Goal: Transaction & Acquisition: Purchase product/service

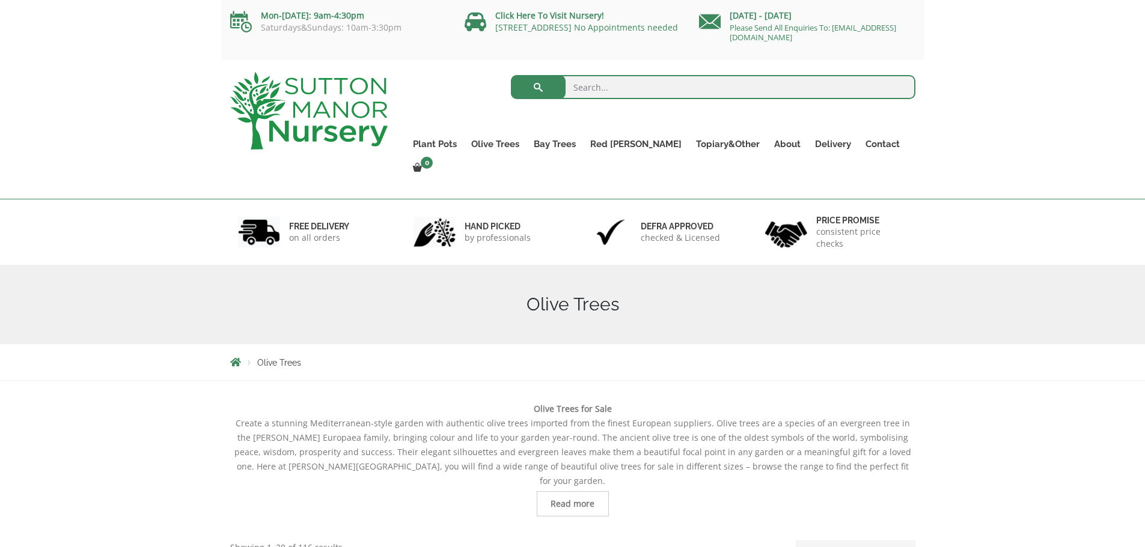
click at [574, 90] on input "search" at bounding box center [713, 87] width 404 height 24
click at [844, 225] on p "consistent price checks" at bounding box center [861, 237] width 91 height 24
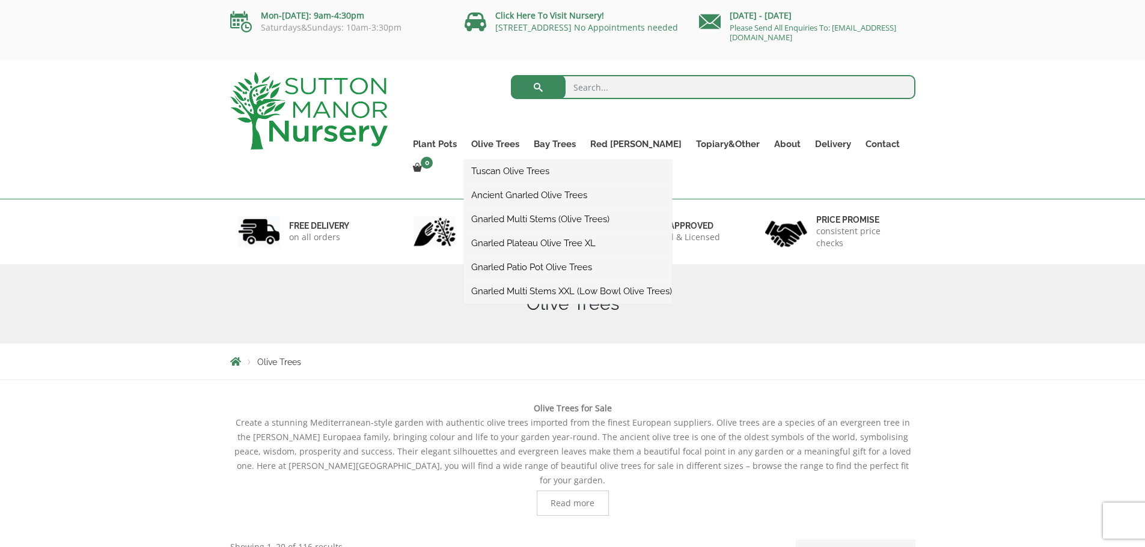
click at [523, 221] on link "Gnarled Multi Stems (Olive Trees)" at bounding box center [568, 219] width 208 height 18
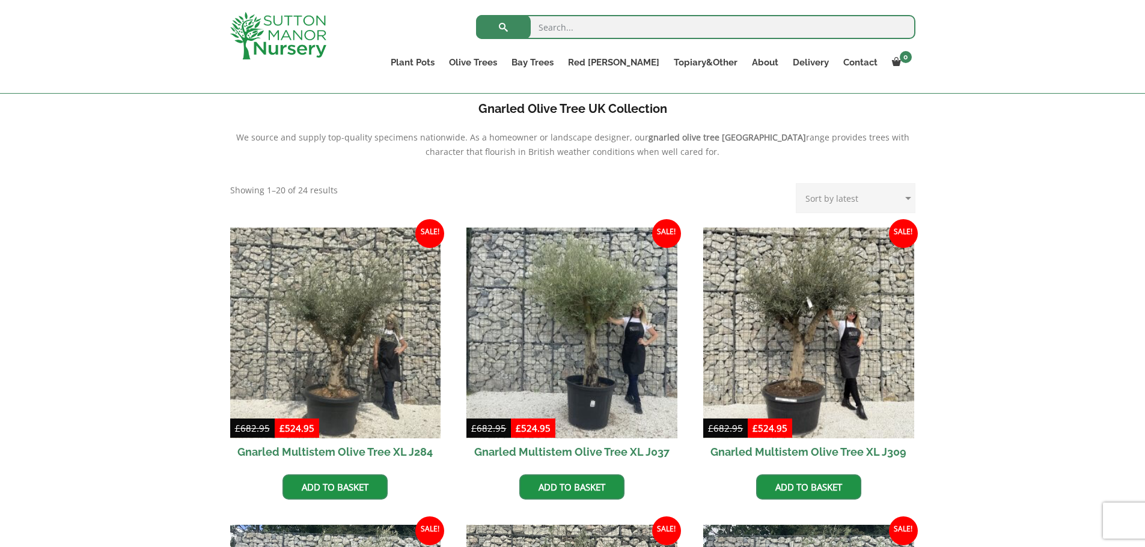
scroll to position [221, 0]
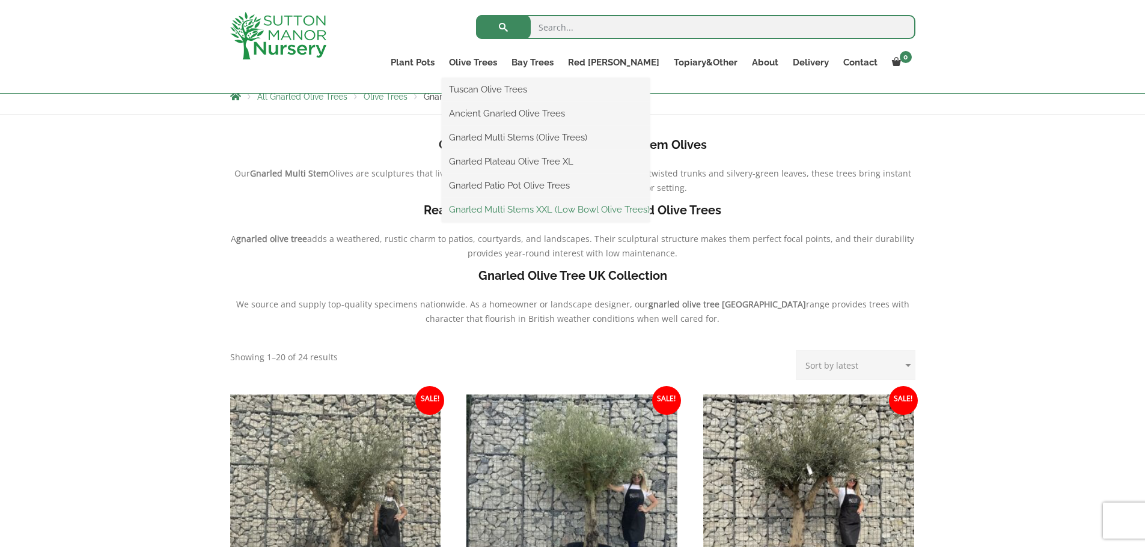
click at [521, 209] on link "Gnarled Multi Stems XXL (Low Bowl Olive Trees)" at bounding box center [546, 210] width 208 height 18
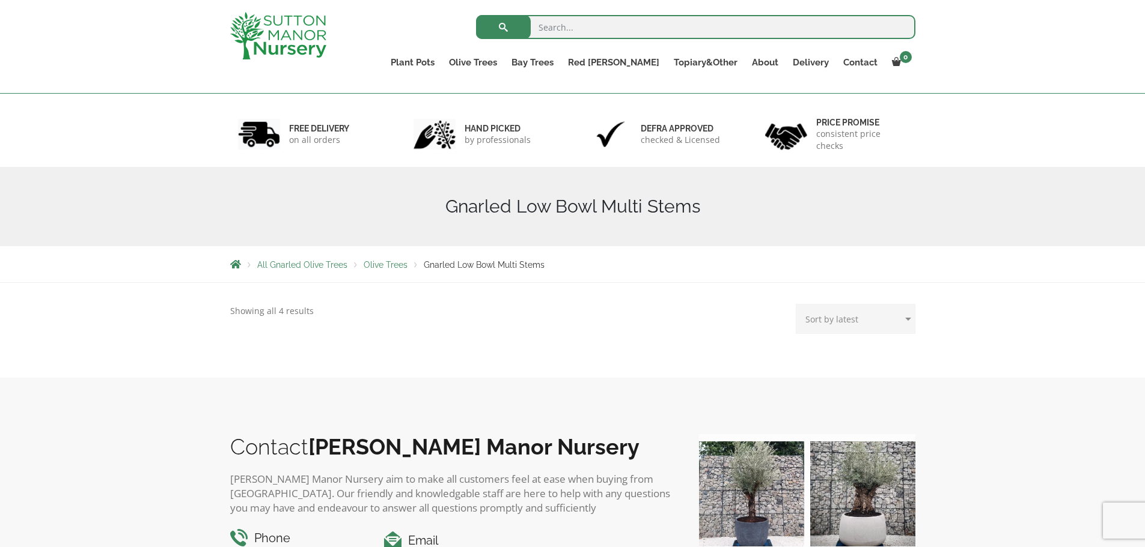
scroll to position [40, 0]
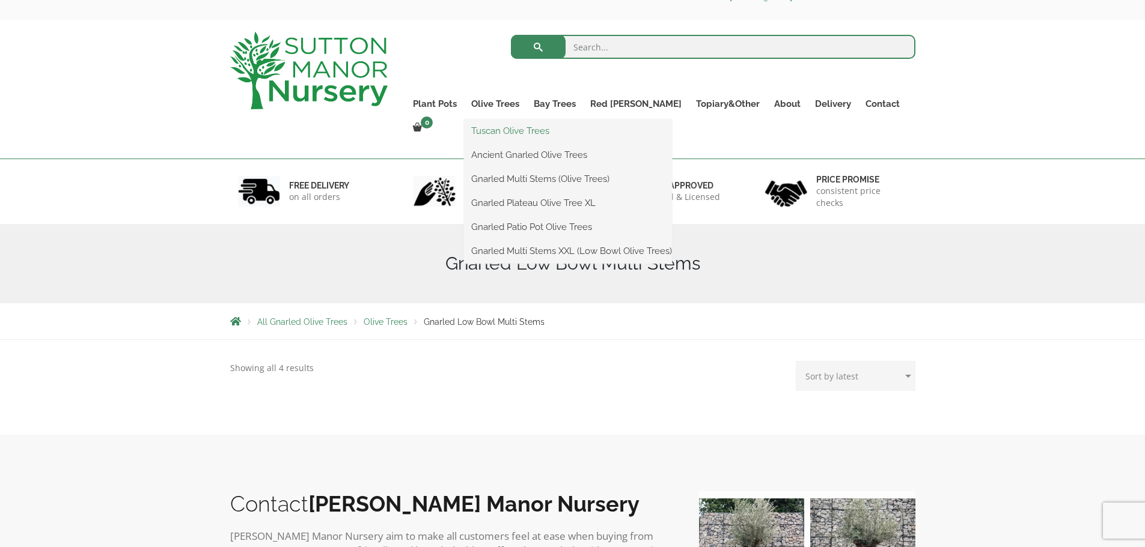
click at [523, 133] on link "Tuscan Olive Trees" at bounding box center [568, 131] width 208 height 18
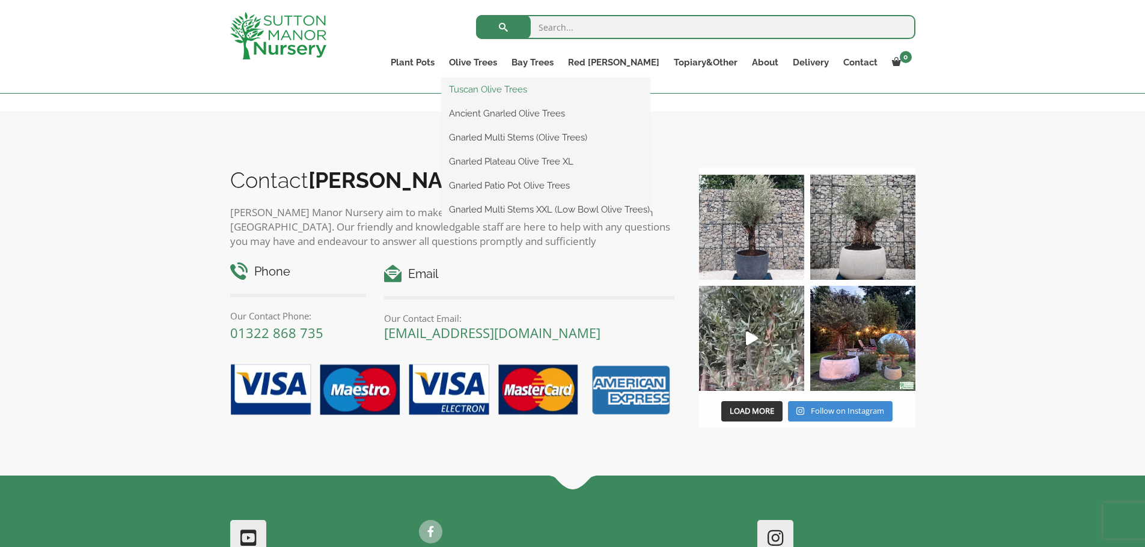
scroll to position [349, 0]
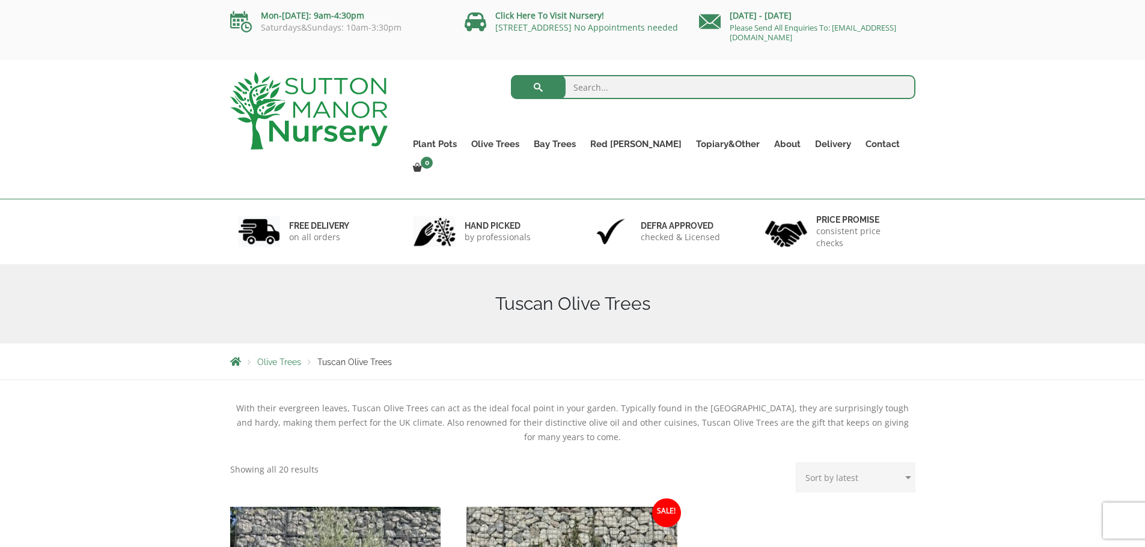
click at [584, 93] on input "search" at bounding box center [713, 87] width 404 height 24
type input "J781"
click at [511, 75] on button "submit" at bounding box center [538, 87] width 55 height 24
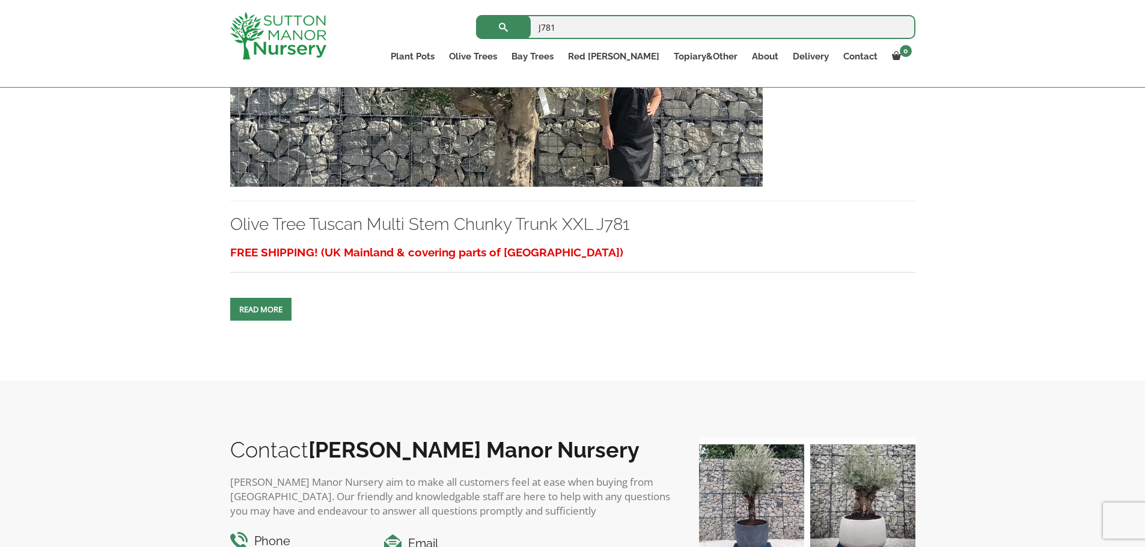
scroll to position [367, 0]
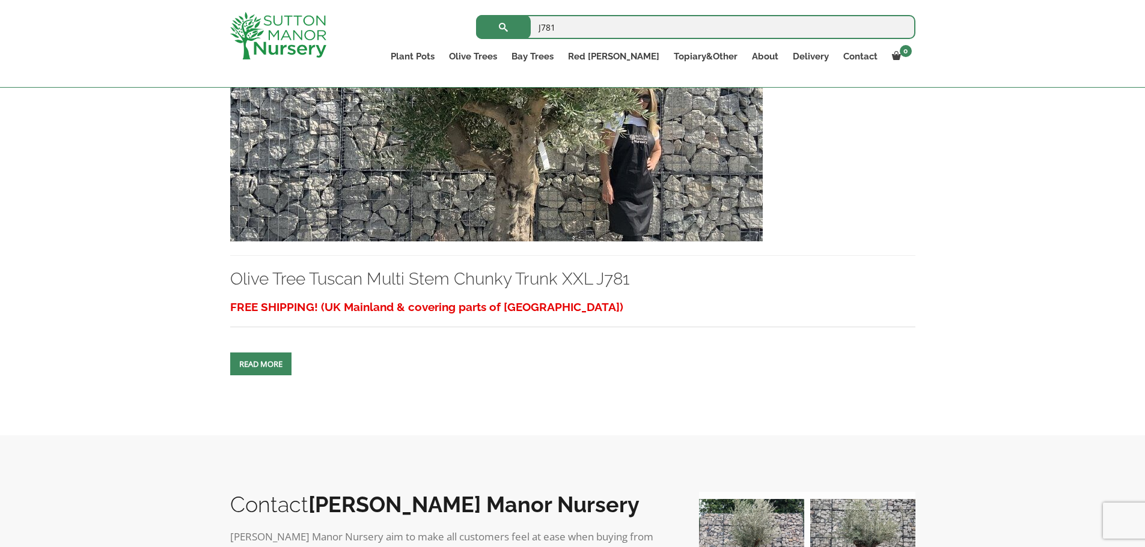
click at [262, 357] on link "Read more" at bounding box center [260, 364] width 61 height 23
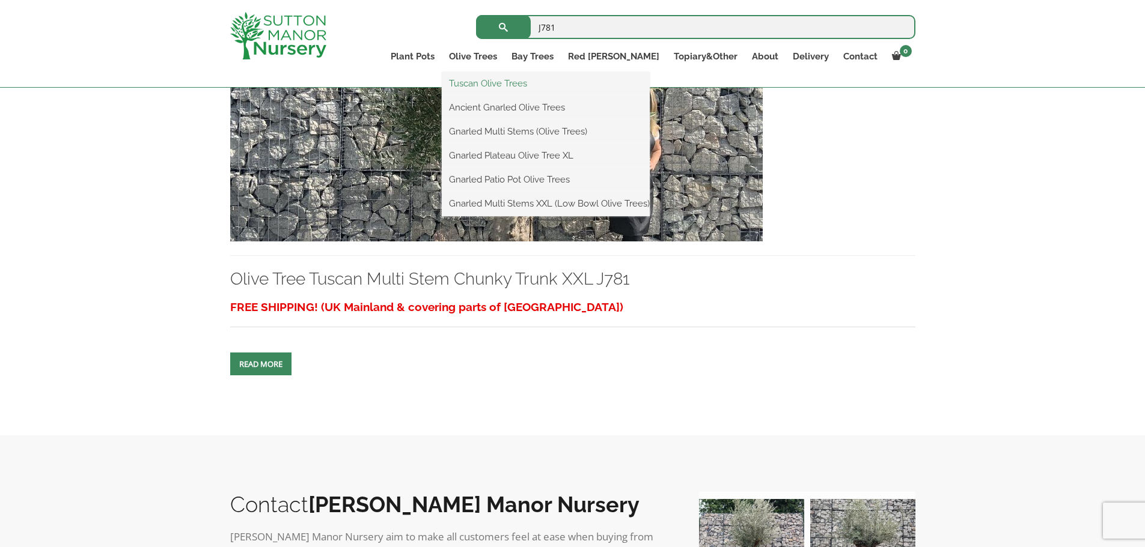
click at [532, 82] on link "Tuscan Olive Trees" at bounding box center [546, 84] width 208 height 18
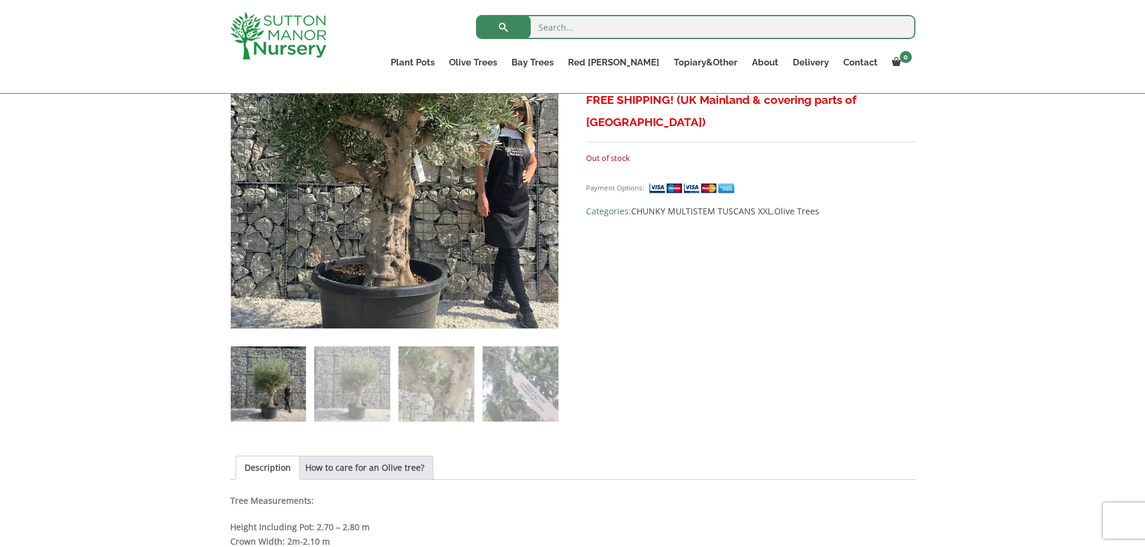
scroll to position [279, 0]
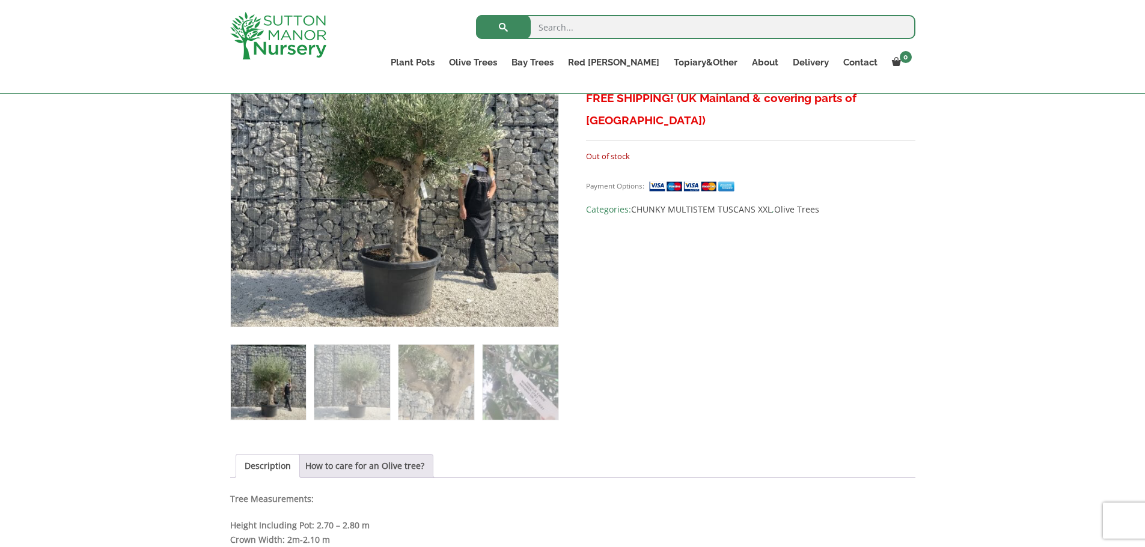
click at [276, 383] on img at bounding box center [268, 382] width 75 height 75
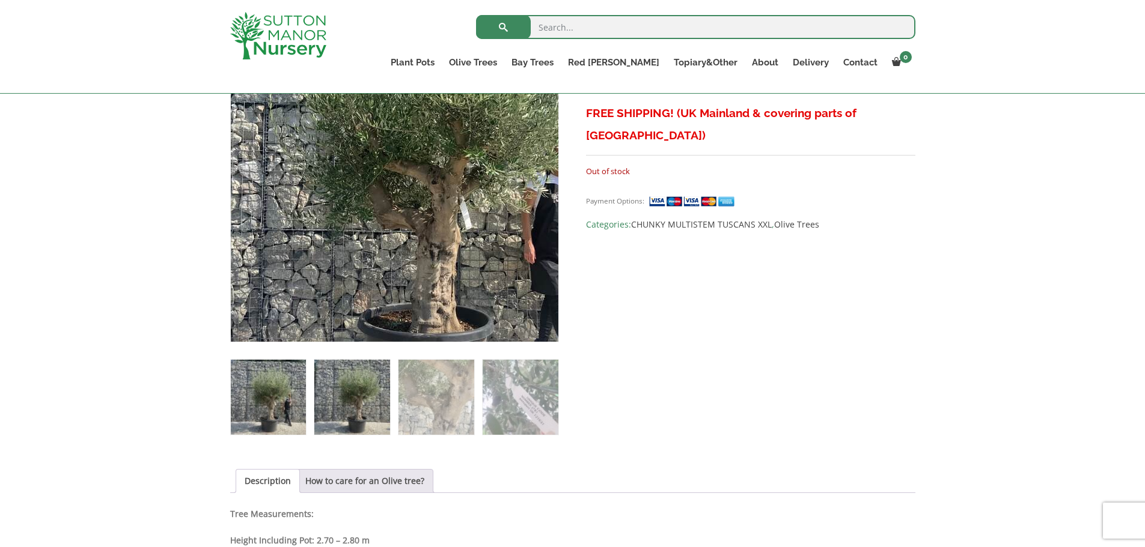
scroll to position [266, 0]
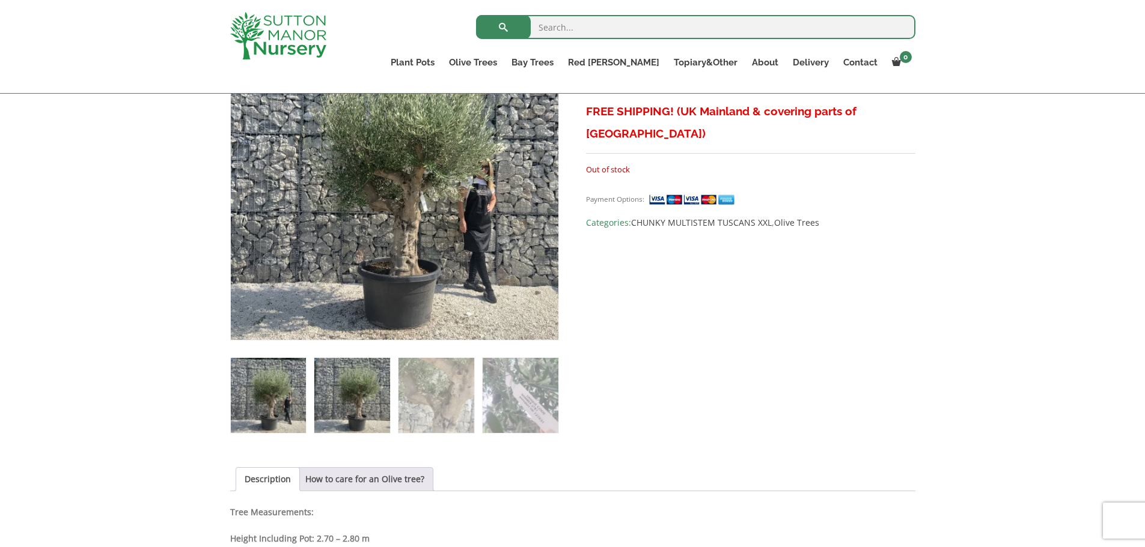
click at [354, 397] on img at bounding box center [351, 395] width 75 height 75
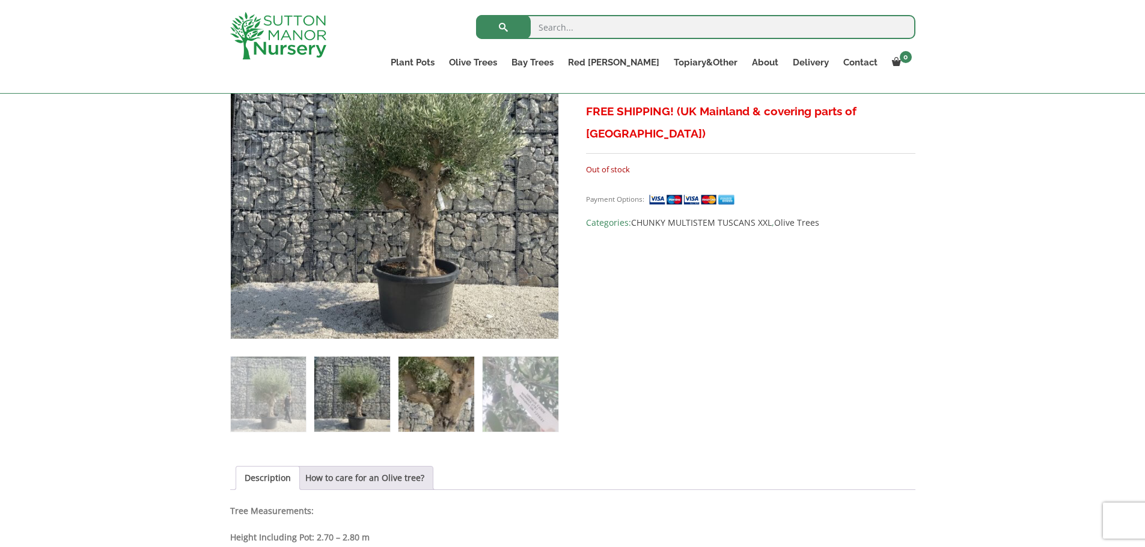
click at [427, 401] on img at bounding box center [435, 394] width 75 height 75
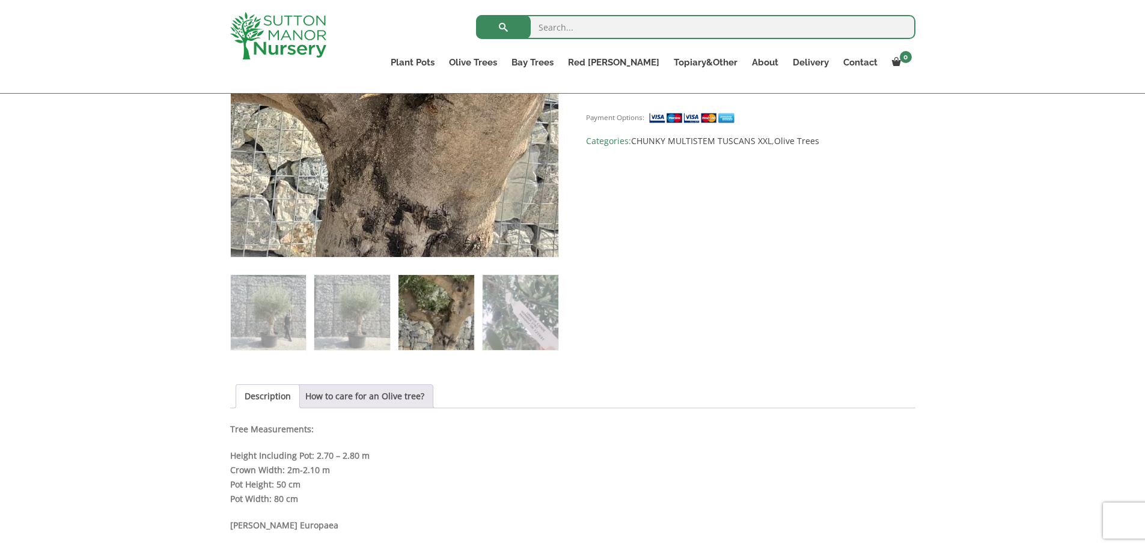
scroll to position [358, 0]
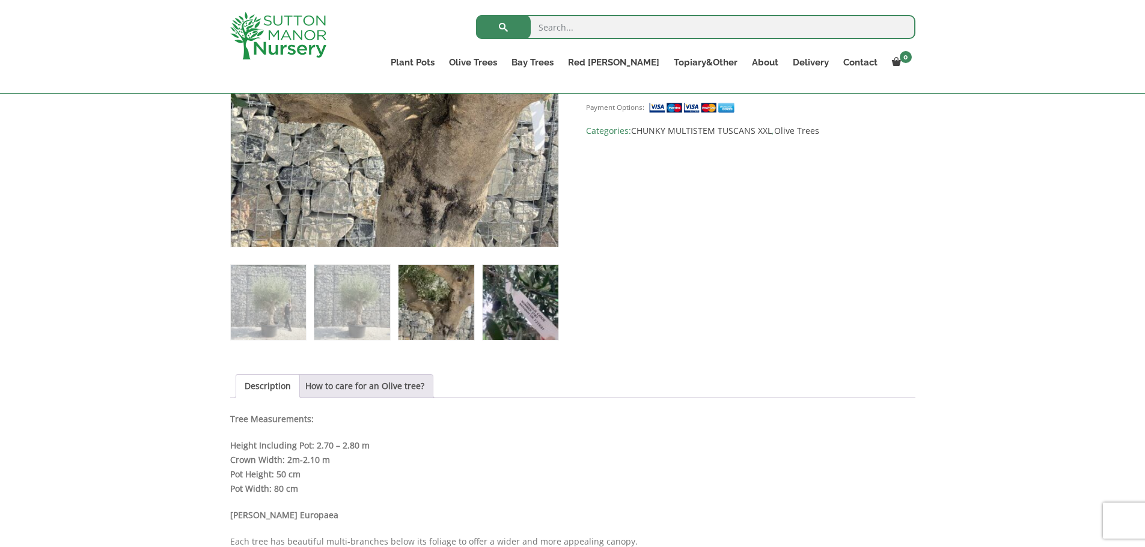
click at [536, 314] on img at bounding box center [520, 302] width 75 height 75
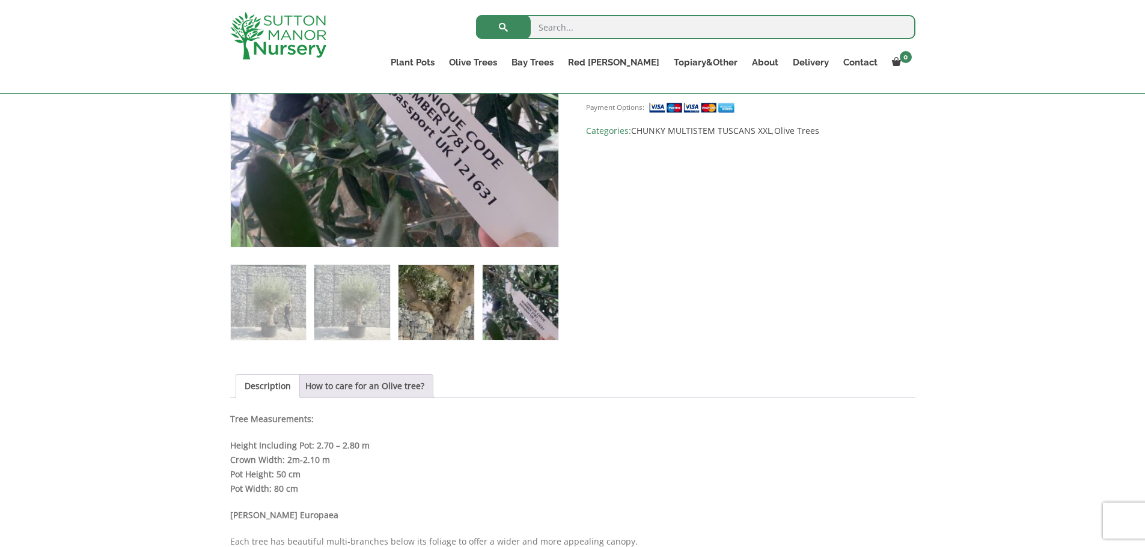
click at [446, 317] on img at bounding box center [435, 302] width 75 height 75
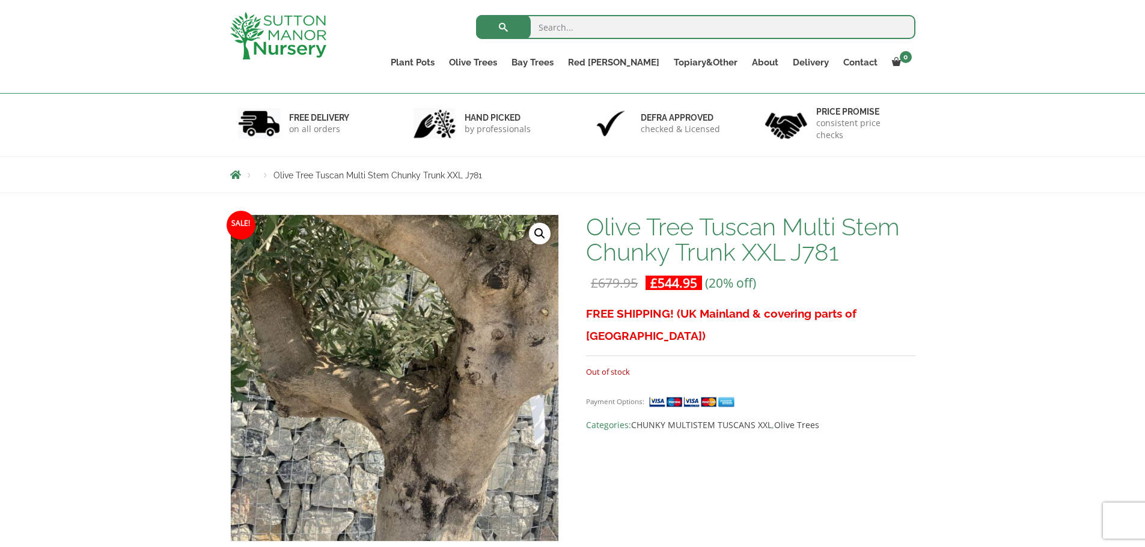
scroll to position [72, 0]
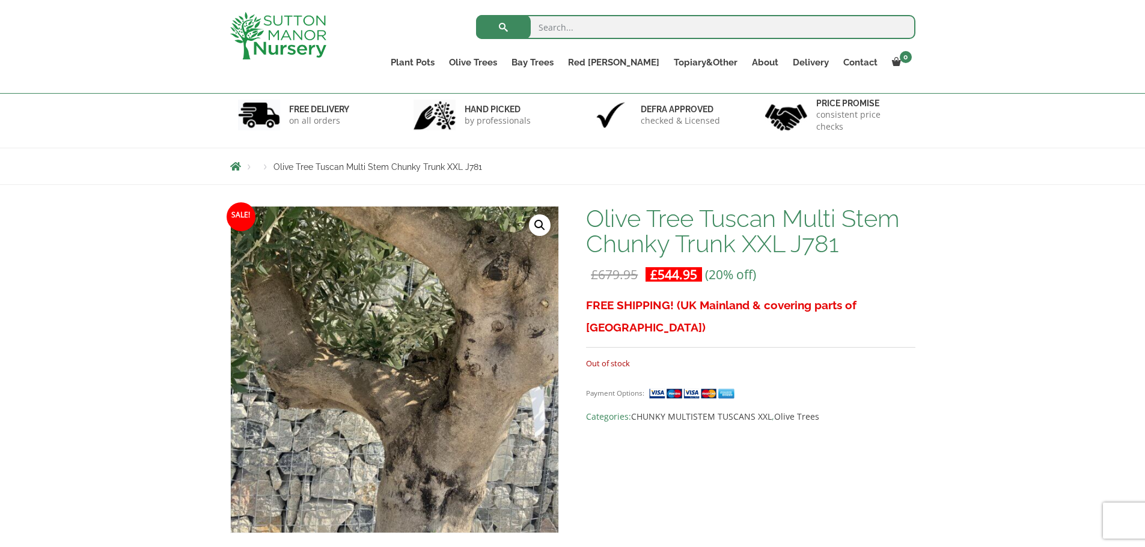
click at [994, 173] on div "Products Olive Tree Tuscan Multi Stem Chunky Trunk XXL J781" at bounding box center [572, 166] width 1145 height 37
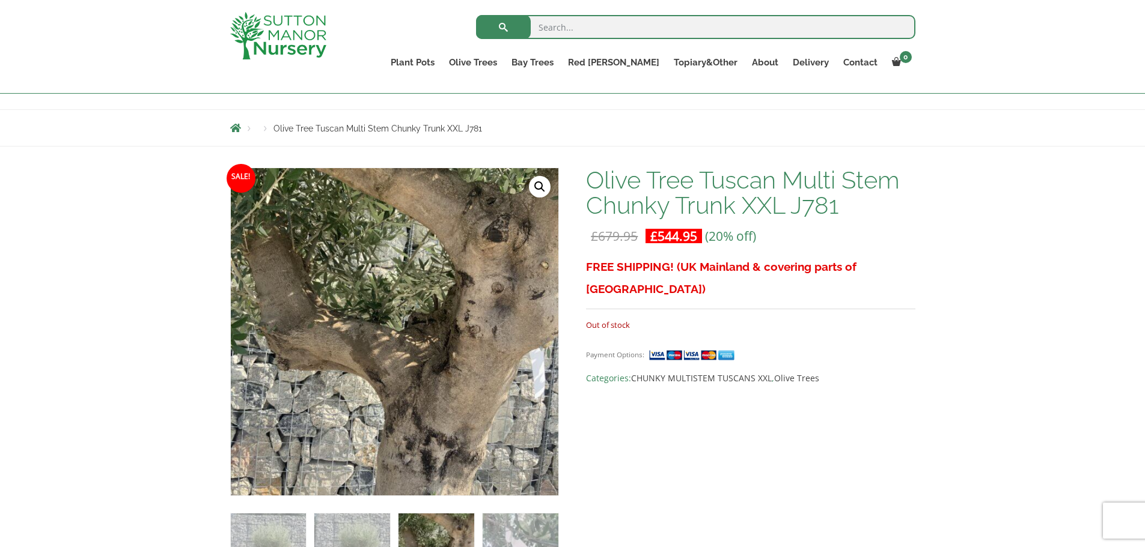
scroll to position [109, 0]
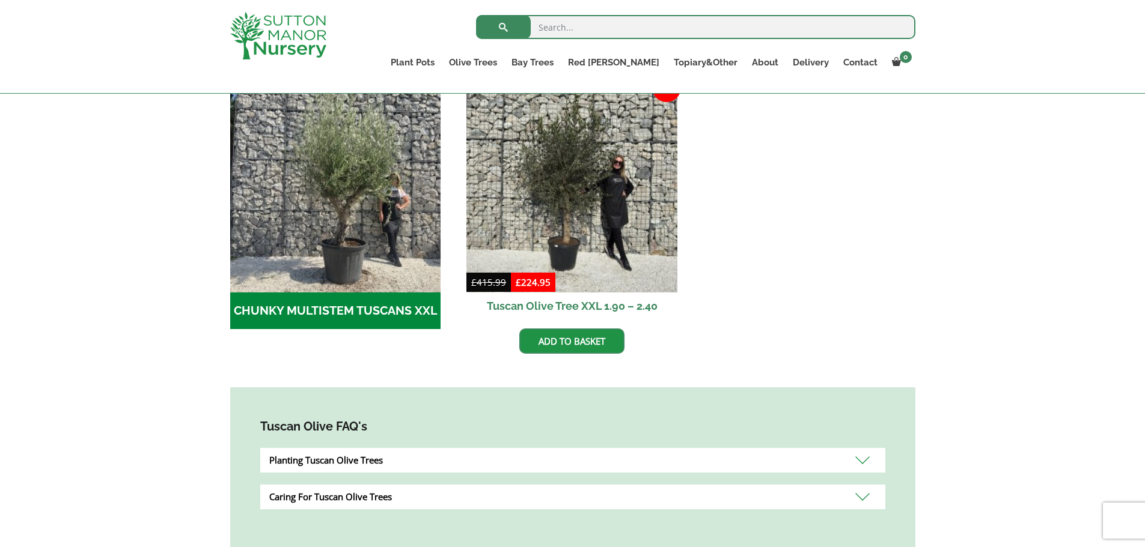
click at [377, 318] on h2 "CHUNKY MULTISTEM TUSCANS XXL (8)" at bounding box center [335, 311] width 211 height 37
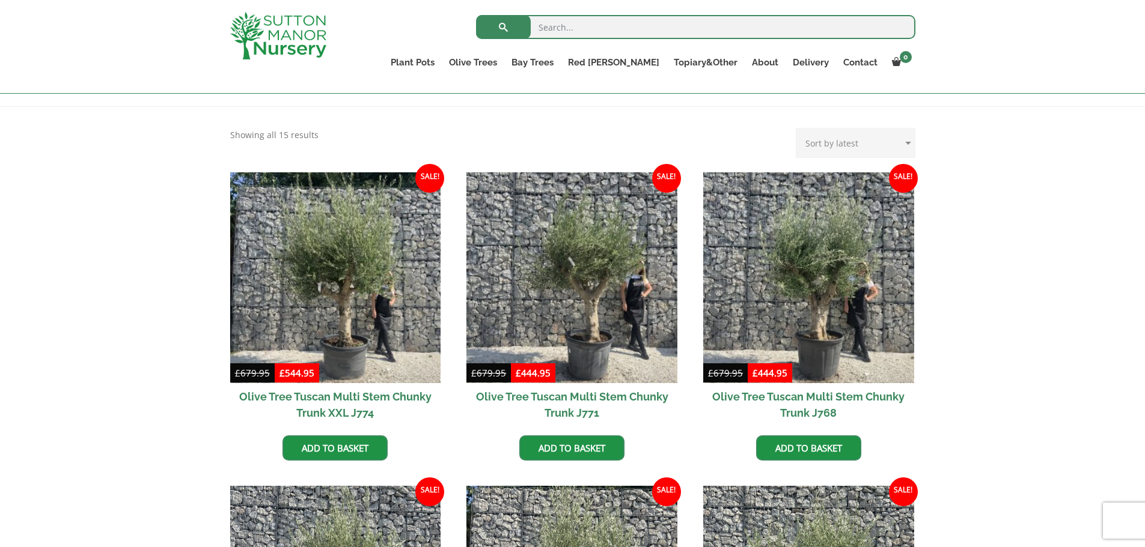
scroll to position [214, 0]
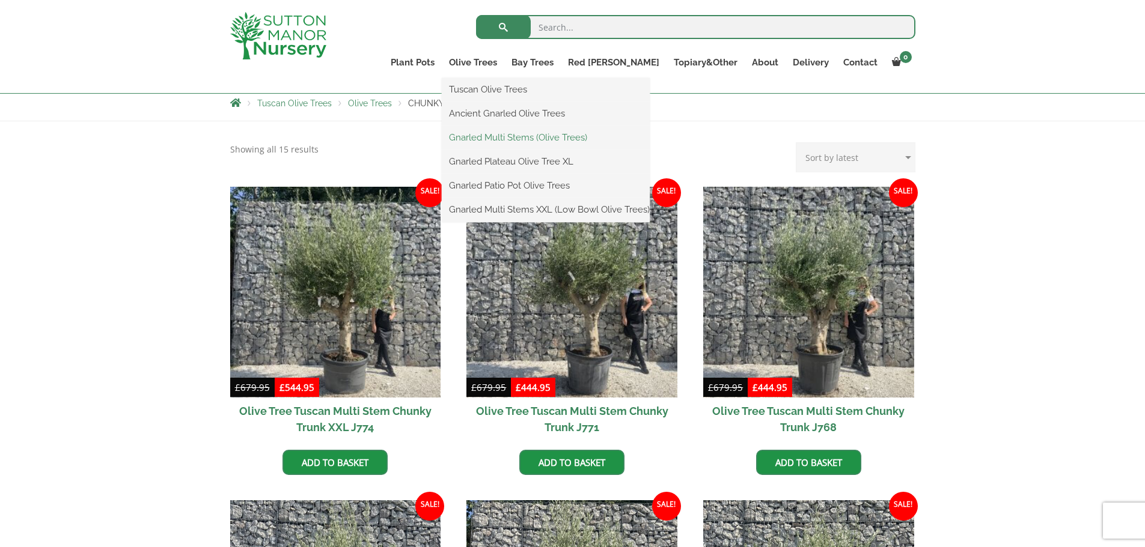
click at [552, 139] on link "Gnarled Multi Stems (Olive Trees)" at bounding box center [546, 138] width 208 height 18
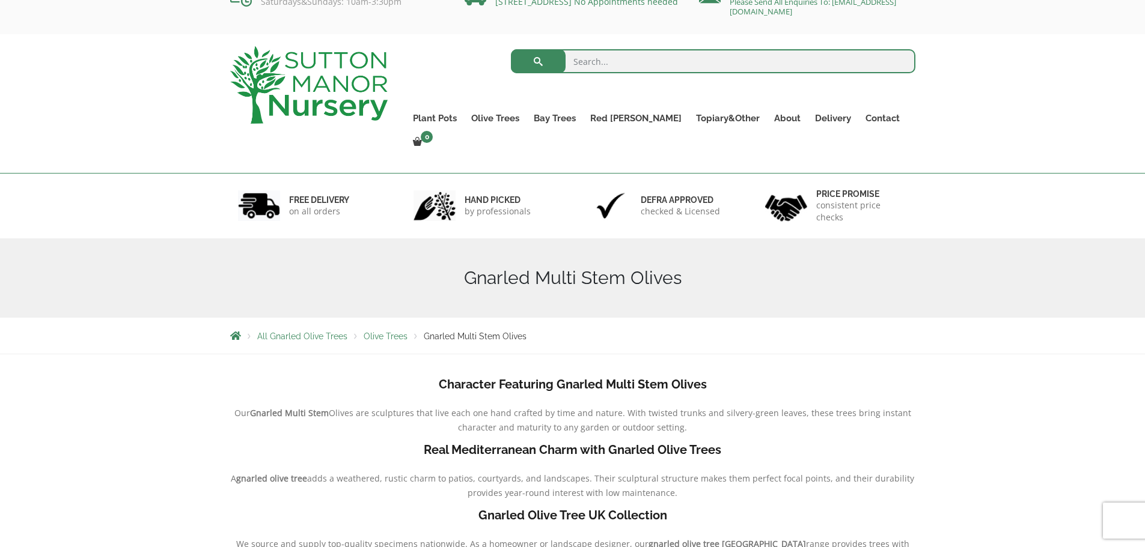
scroll to position [28, 0]
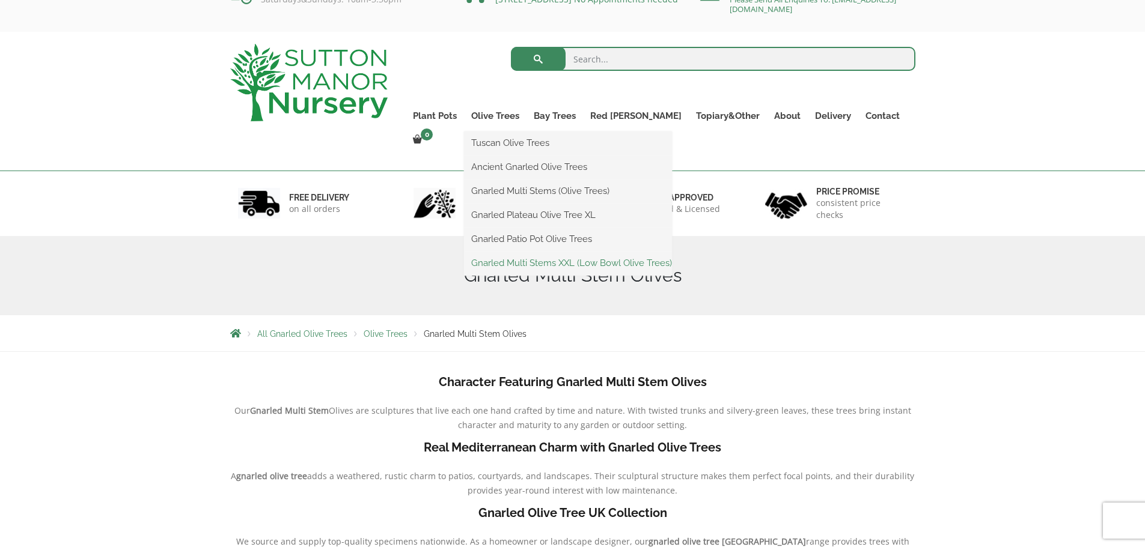
click at [568, 261] on link "Gnarled Multi Stems XXL (Low Bowl Olive Trees)" at bounding box center [568, 263] width 208 height 18
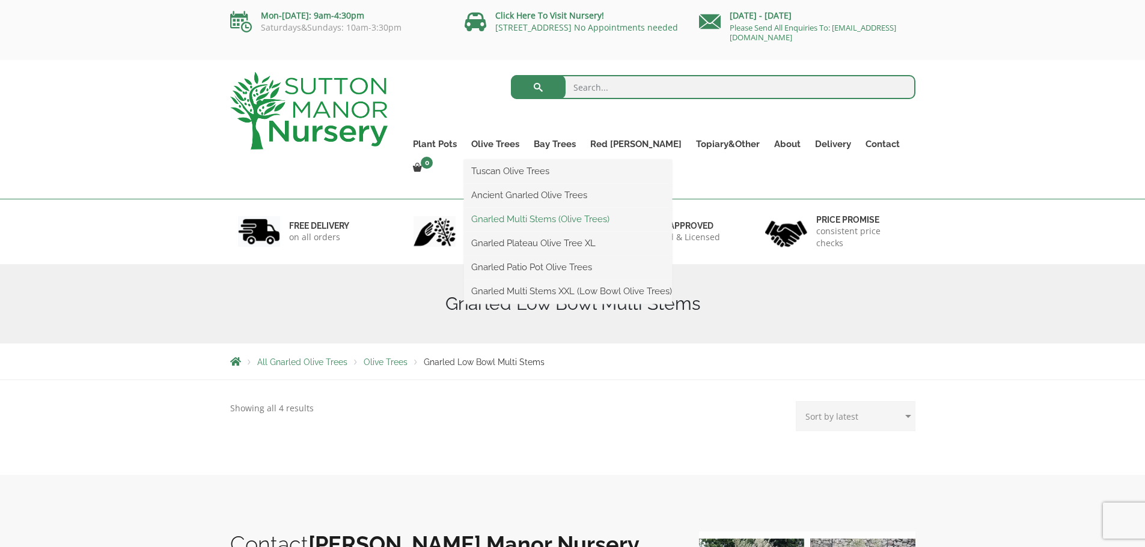
click at [538, 222] on link "Gnarled Multi Stems (Olive Trees)" at bounding box center [568, 219] width 208 height 18
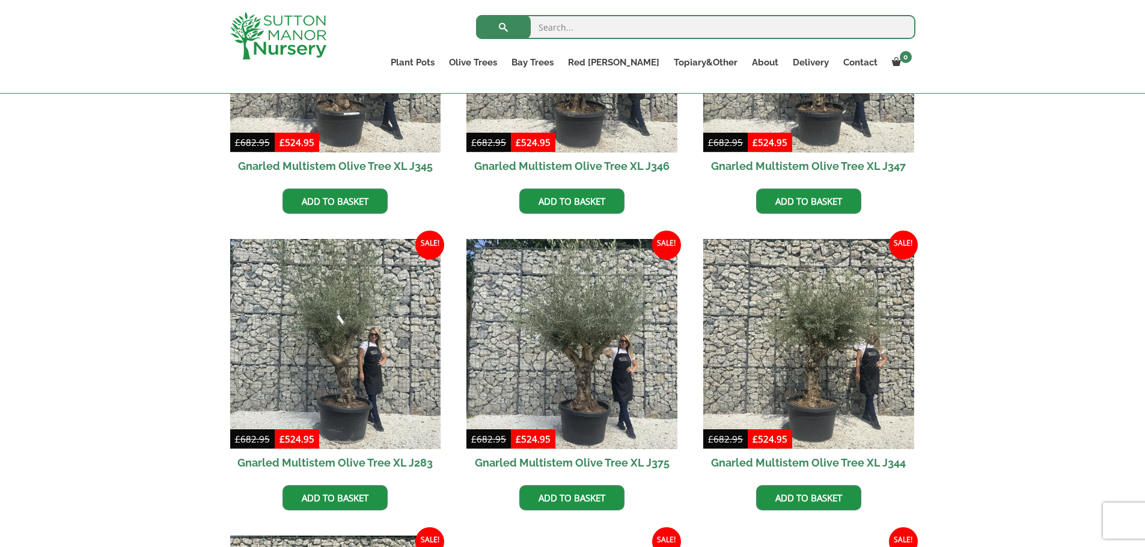
scroll to position [1245, 0]
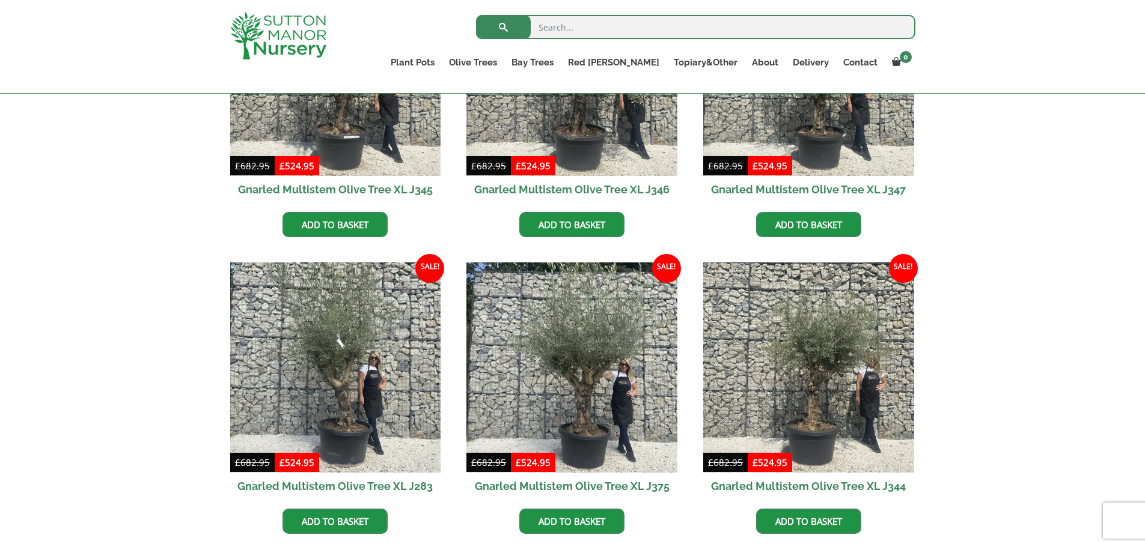
click at [556, 31] on input "search" at bounding box center [695, 27] width 439 height 24
type input "J781"
click at [476, 15] on button "submit" at bounding box center [503, 27] width 55 height 24
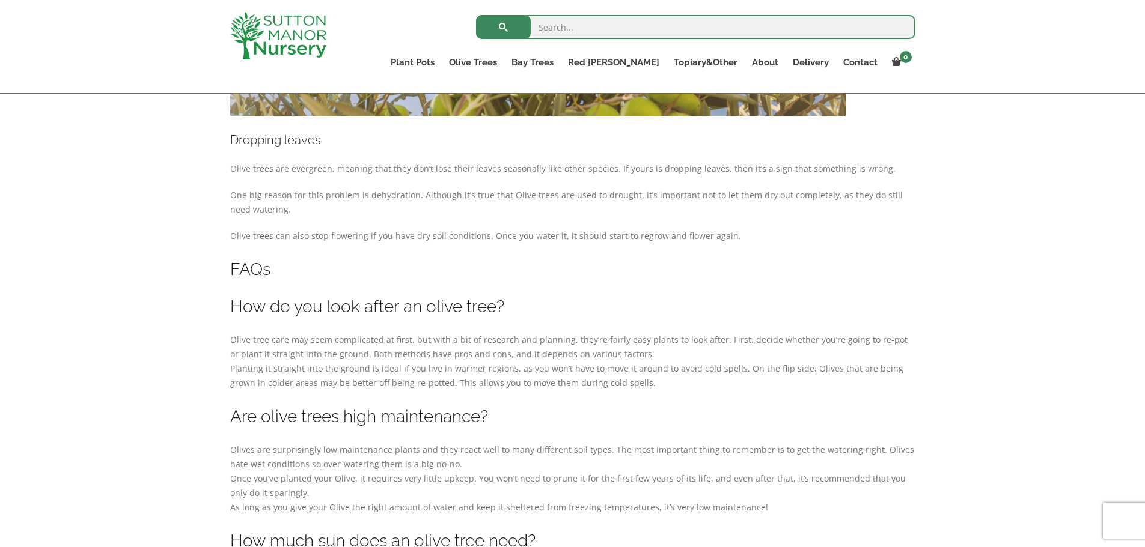
scroll to position [3773, 0]
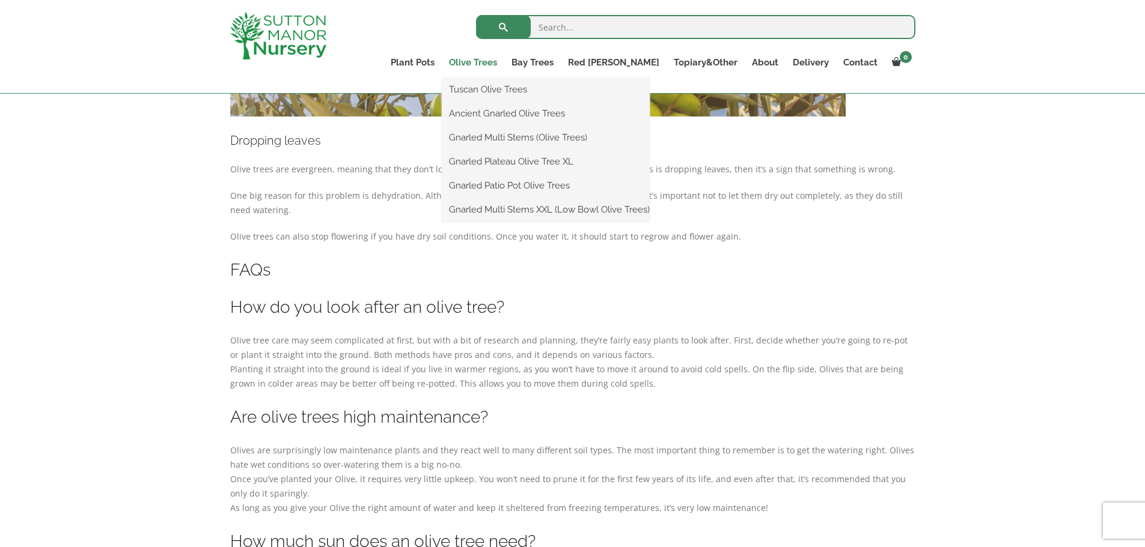
click at [504, 58] on link "Olive Trees" at bounding box center [473, 62] width 62 height 17
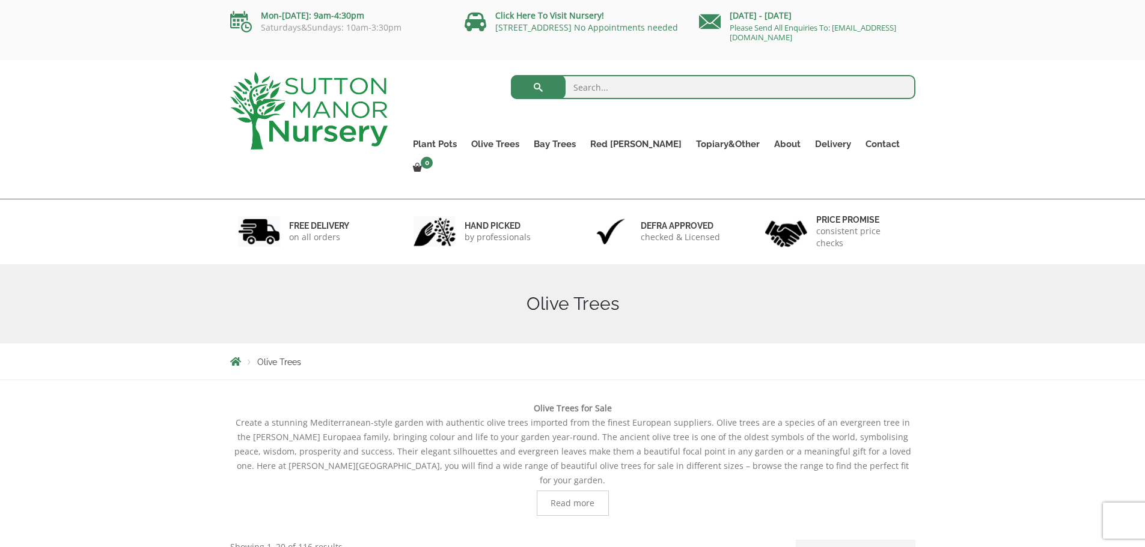
click at [585, 93] on input "search" at bounding box center [713, 87] width 404 height 24
type input "Water"
click at [511, 75] on button "submit" at bounding box center [538, 87] width 55 height 24
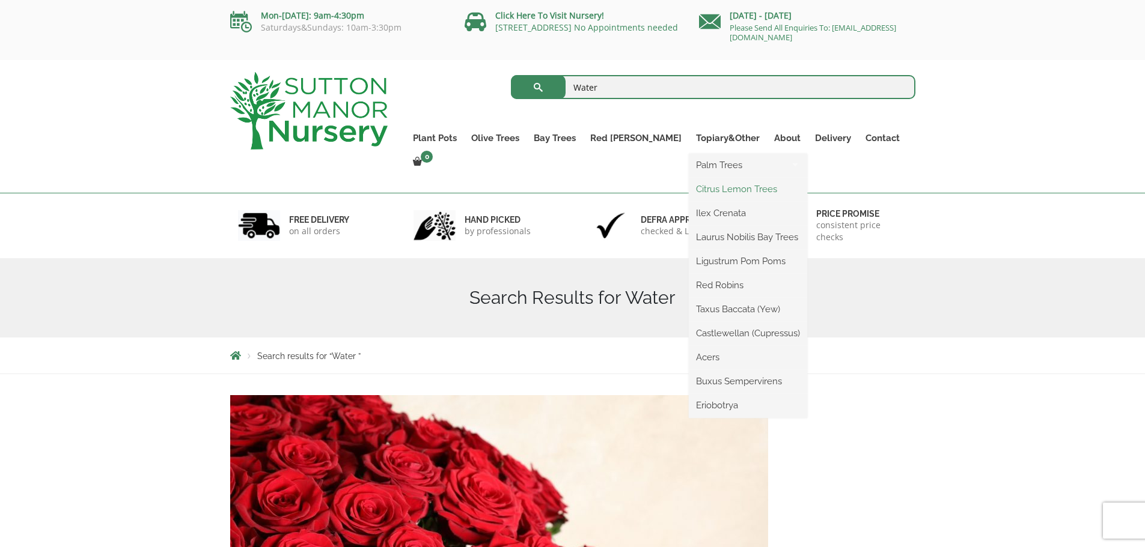
click at [707, 186] on link "Citrus Lemon Trees" at bounding box center [748, 189] width 118 height 18
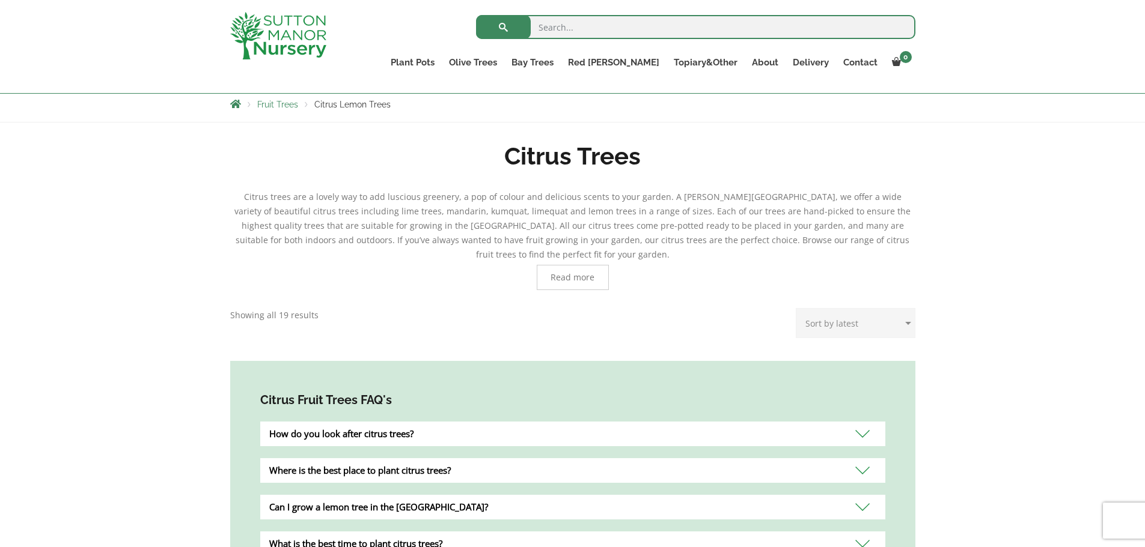
scroll to position [212, 0]
click at [564, 274] on span "Read more" at bounding box center [572, 278] width 44 height 8
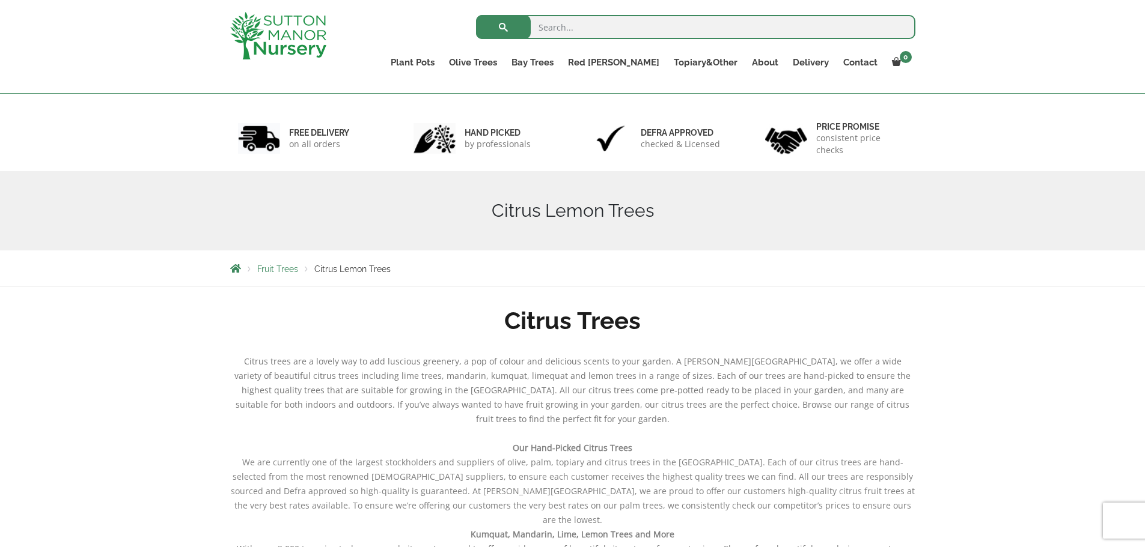
scroll to position [38, 0]
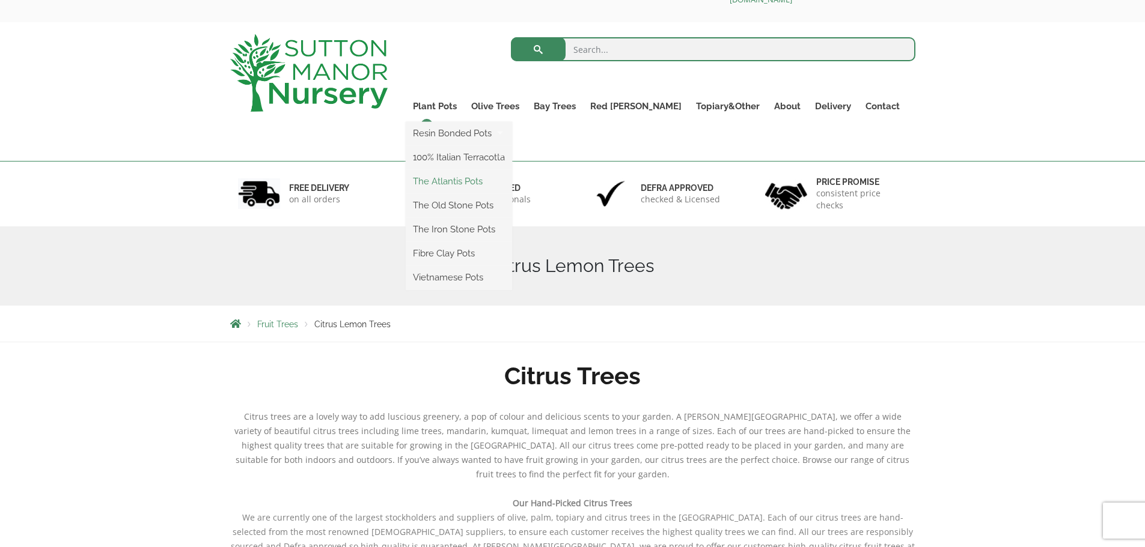
click at [484, 180] on link "The Atlantis Pots" at bounding box center [459, 181] width 106 height 18
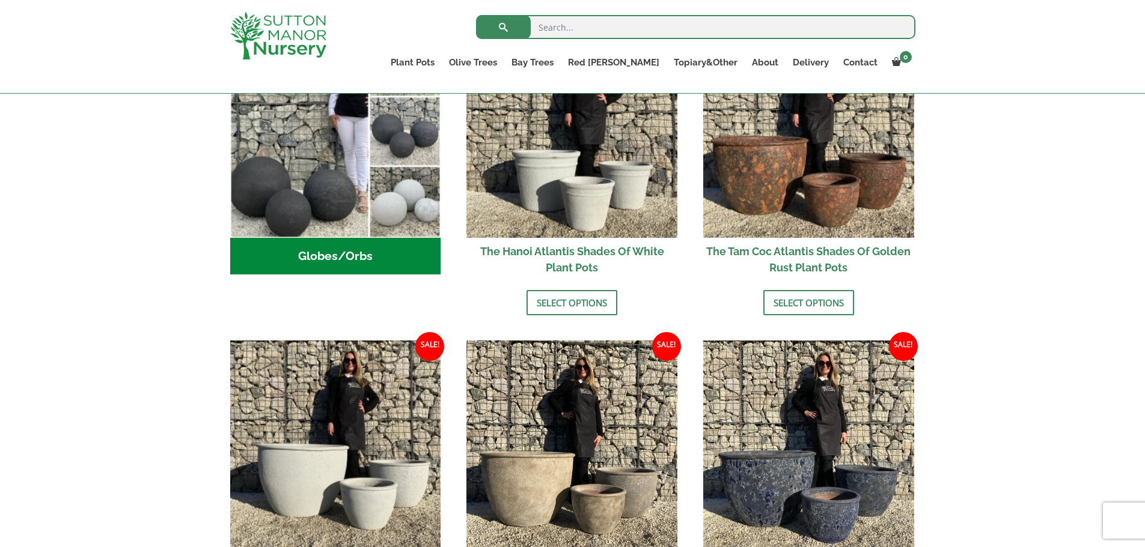
scroll to position [476, 0]
click at [804, 305] on link "Select options" at bounding box center [808, 302] width 91 height 25
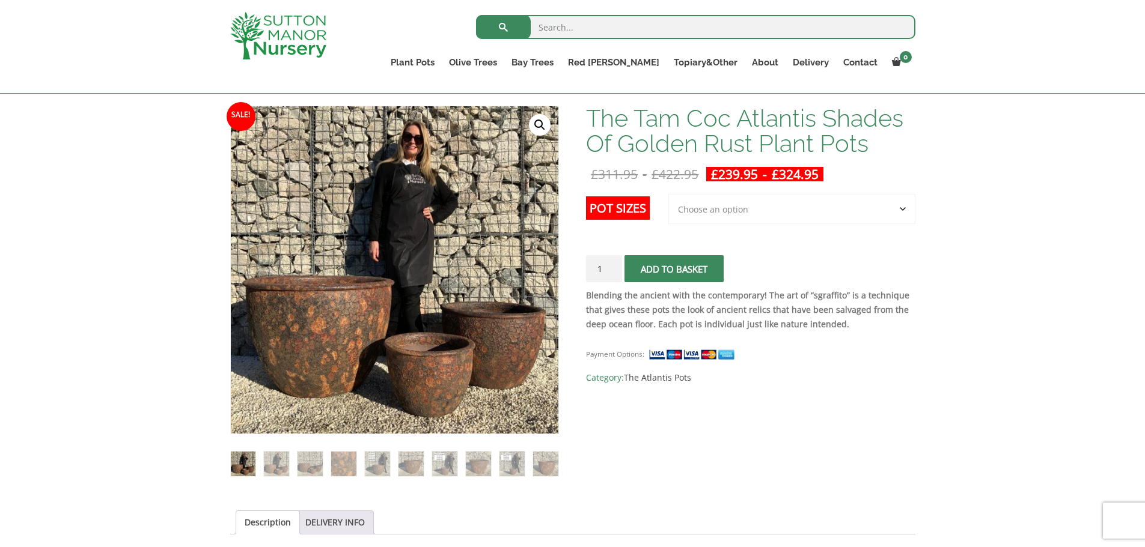
scroll to position [171, 0]
click at [907, 207] on select "Choose an option 3rd to Largest Pot In The Picture 2nd to Largest Pot In The Pi…" at bounding box center [791, 210] width 247 height 30
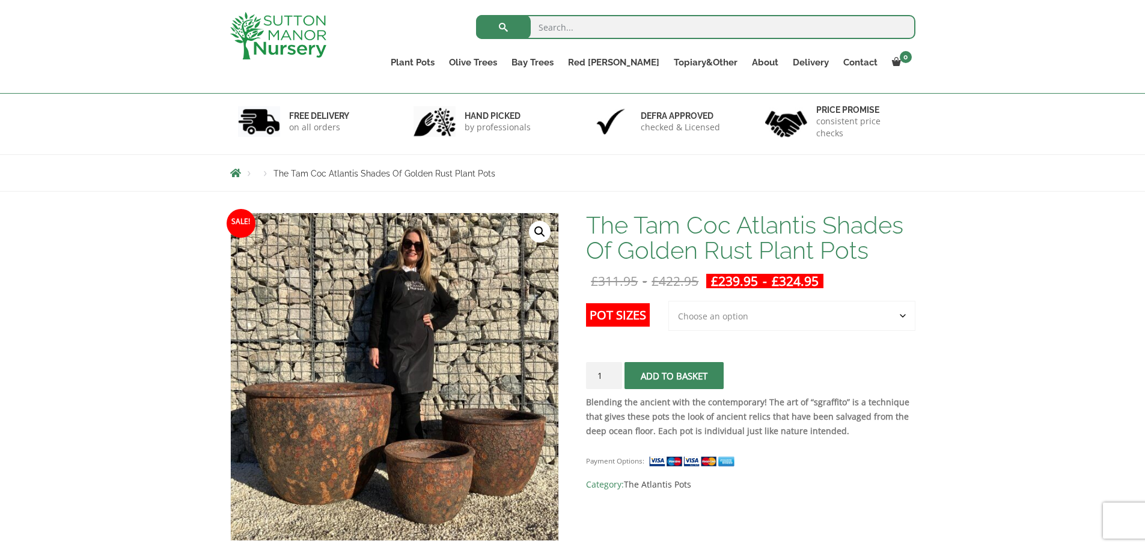
scroll to position [64, 0]
click at [894, 319] on select "Choose an option 3rd to Largest Pot In The Picture 2nd to Largest Pot In The Pi…" at bounding box center [791, 317] width 247 height 30
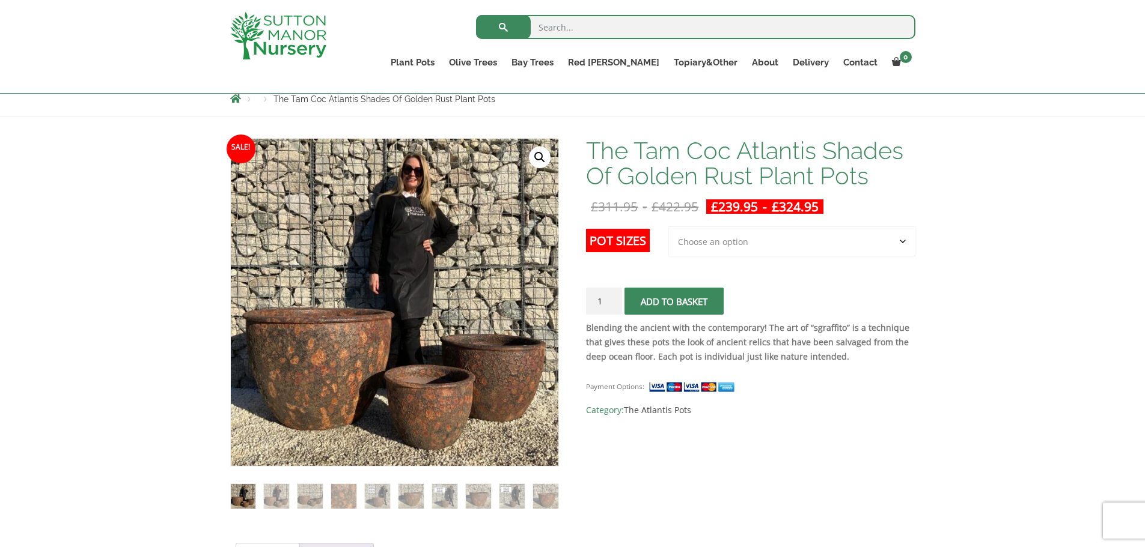
scroll to position [0, 0]
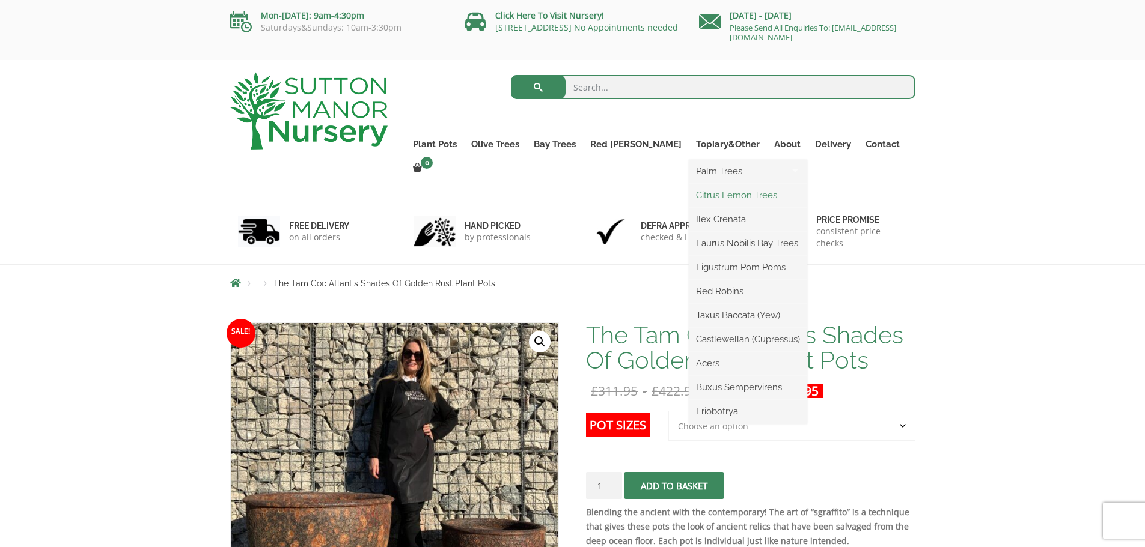
click at [701, 192] on link "Citrus Lemon Trees" at bounding box center [748, 195] width 118 height 18
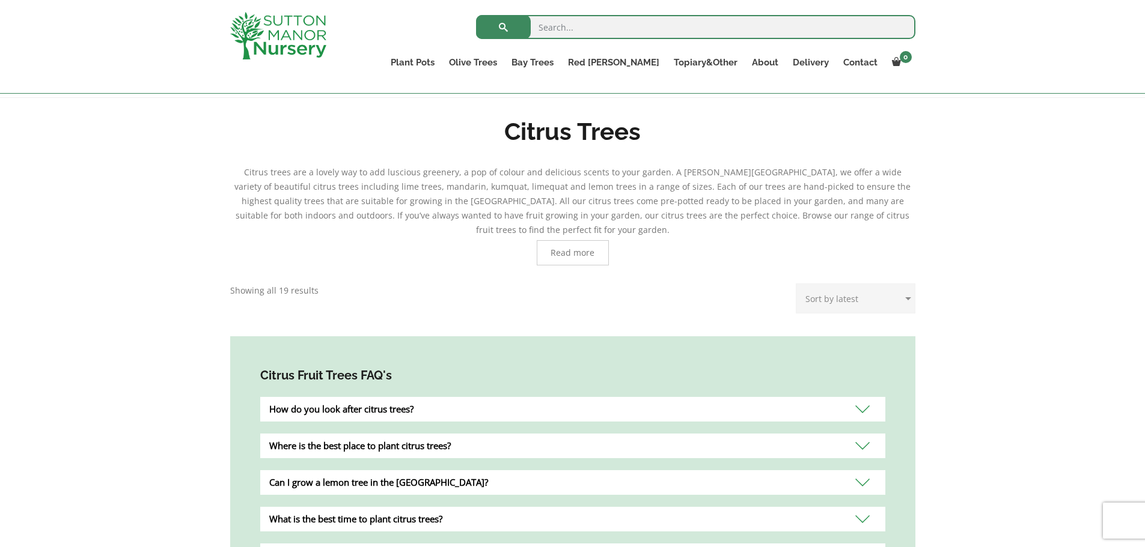
scroll to position [238, 0]
click at [578, 248] on span "Read more" at bounding box center [572, 252] width 44 height 8
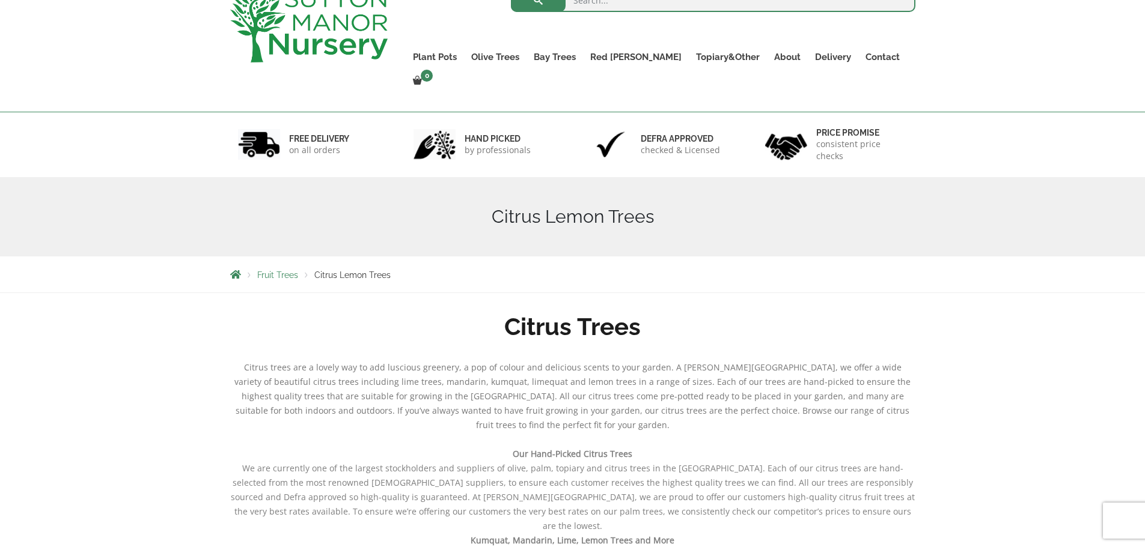
scroll to position [0, 0]
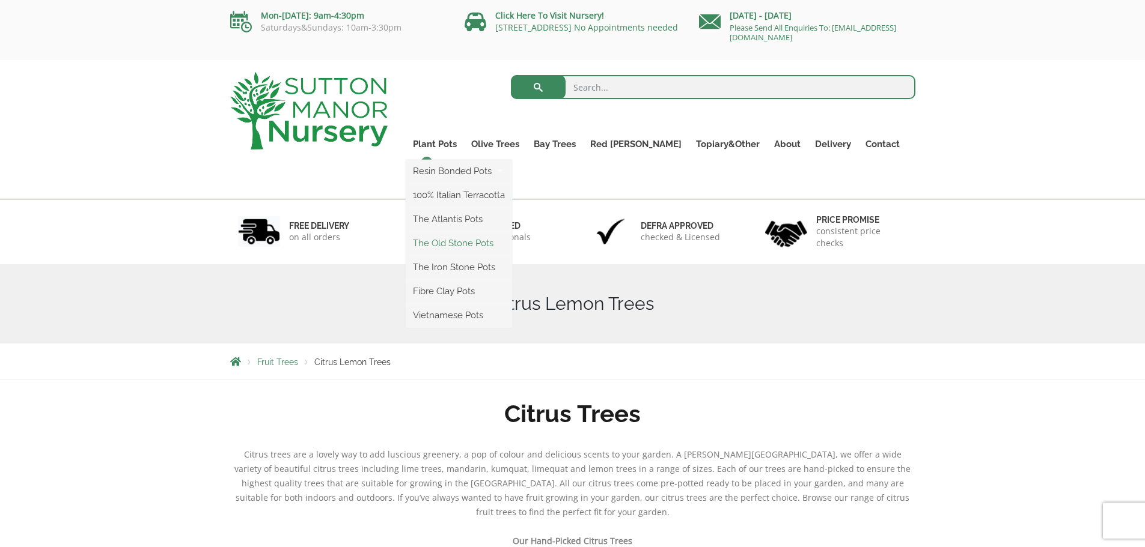
click at [469, 238] on link "The Old Stone Pots" at bounding box center [459, 243] width 106 height 18
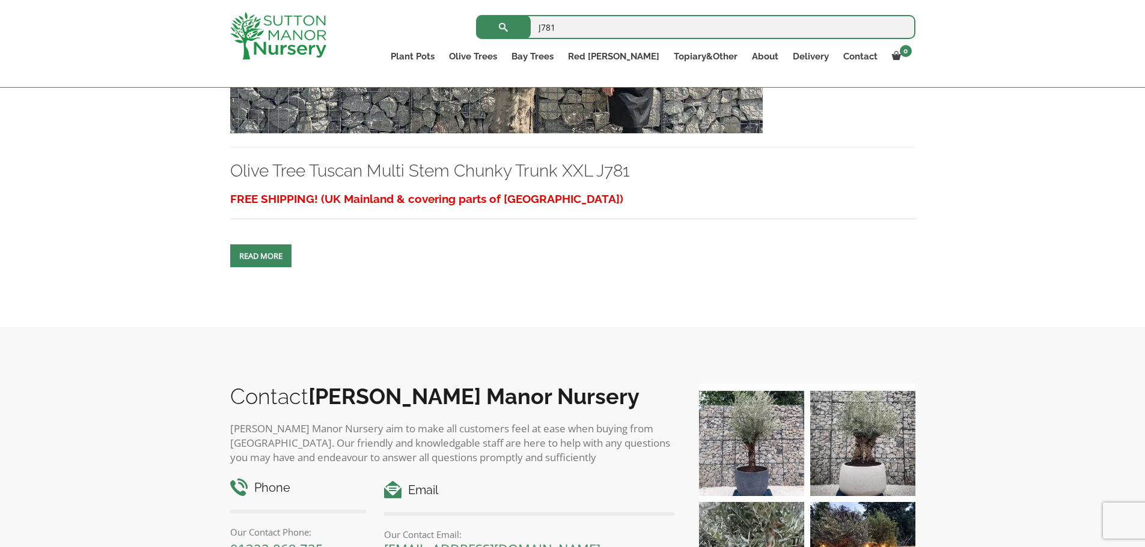
scroll to position [481, 0]
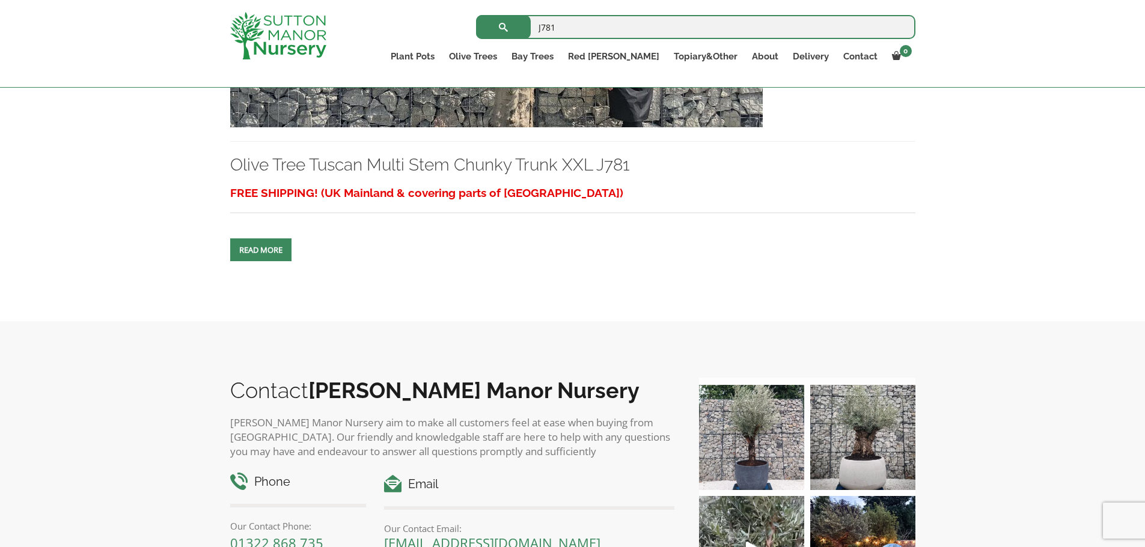
click at [261, 250] on span at bounding box center [261, 250] width 0 height 0
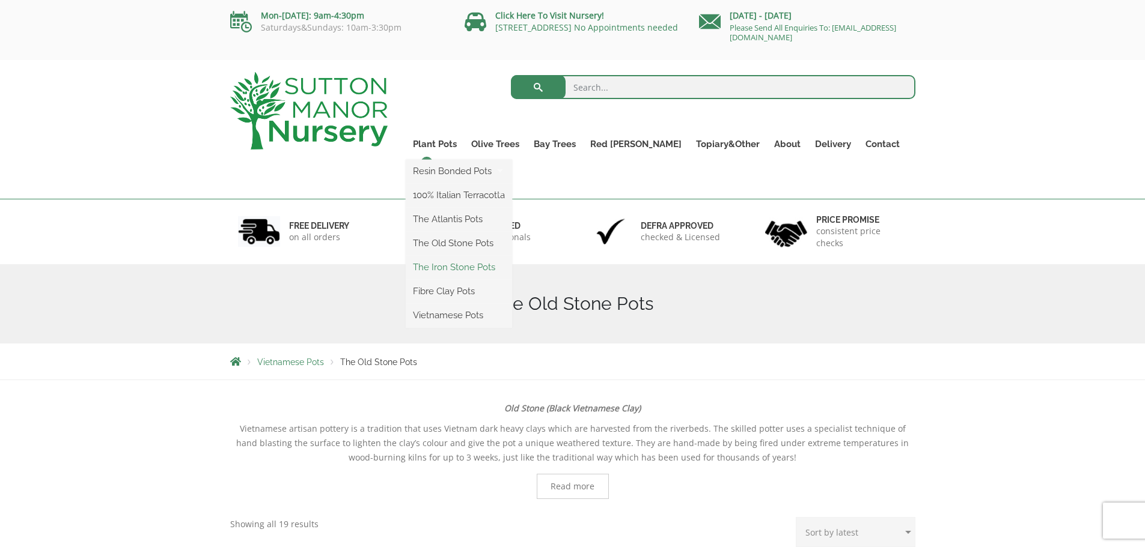
click at [468, 269] on link "The Iron Stone Pots" at bounding box center [459, 267] width 106 height 18
click at [466, 160] on ul "Resin Bonded Pots The Milan Pots The Capri Pots The Brunello Pots The Venice Cu…" at bounding box center [459, 244] width 106 height 168
click at [452, 318] on link "Vietnamese Pots" at bounding box center [459, 315] width 106 height 18
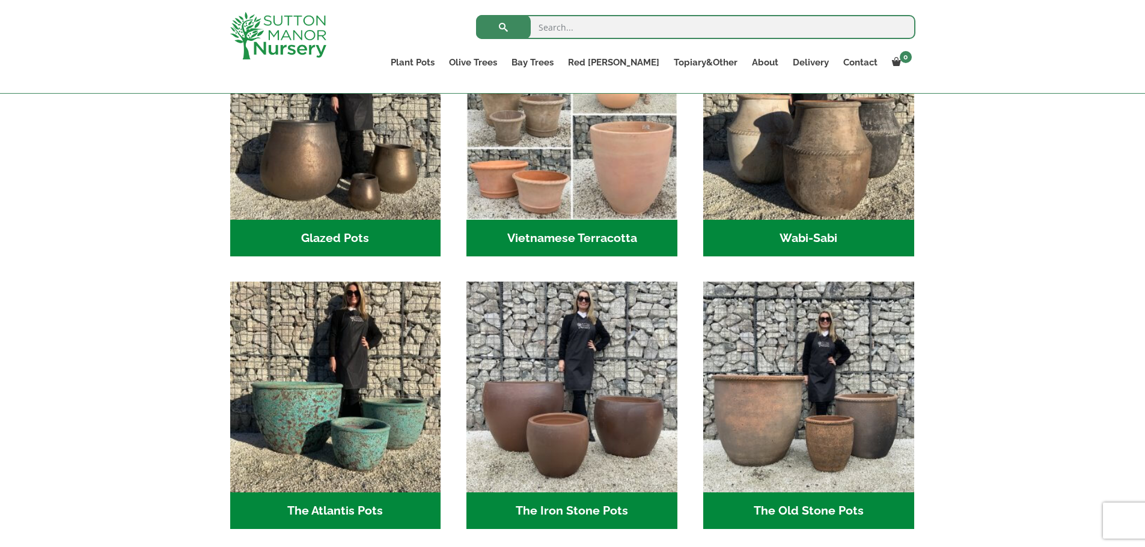
scroll to position [442, 0]
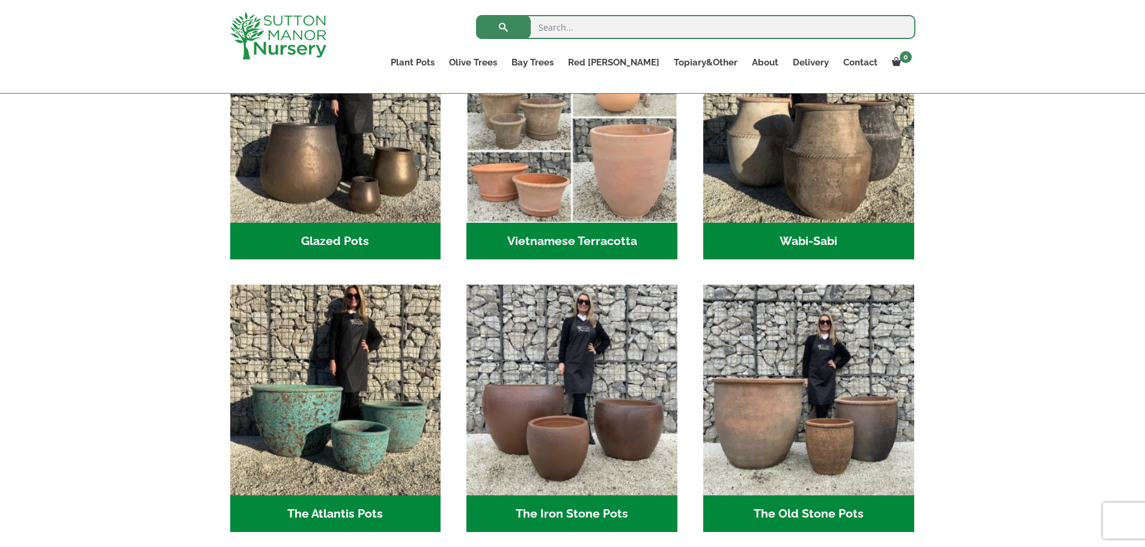
click at [325, 230] on h2 "Glazed Pots (12)" at bounding box center [335, 241] width 211 height 37
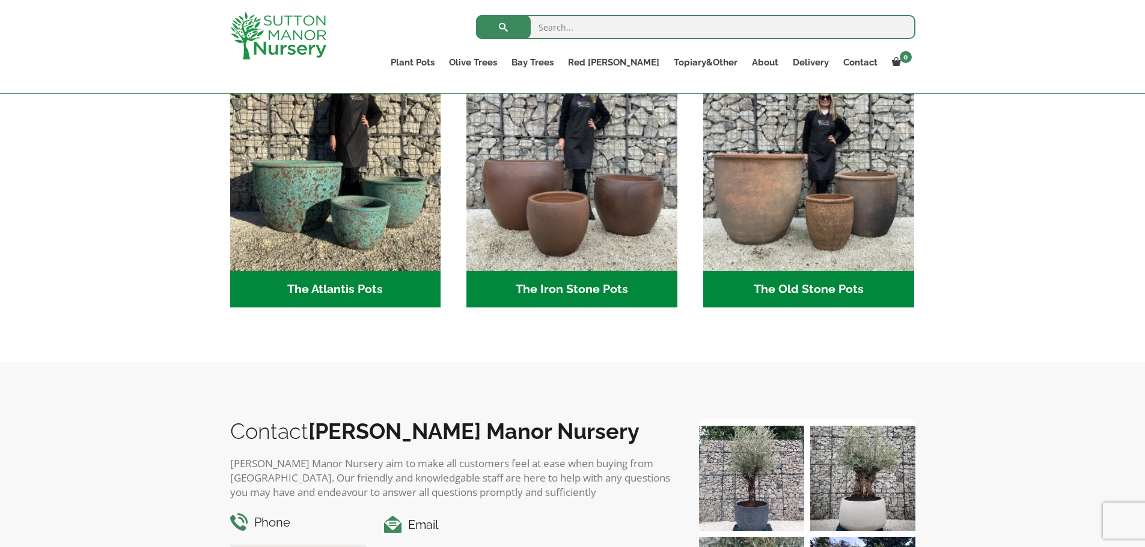
scroll to position [668, 0]
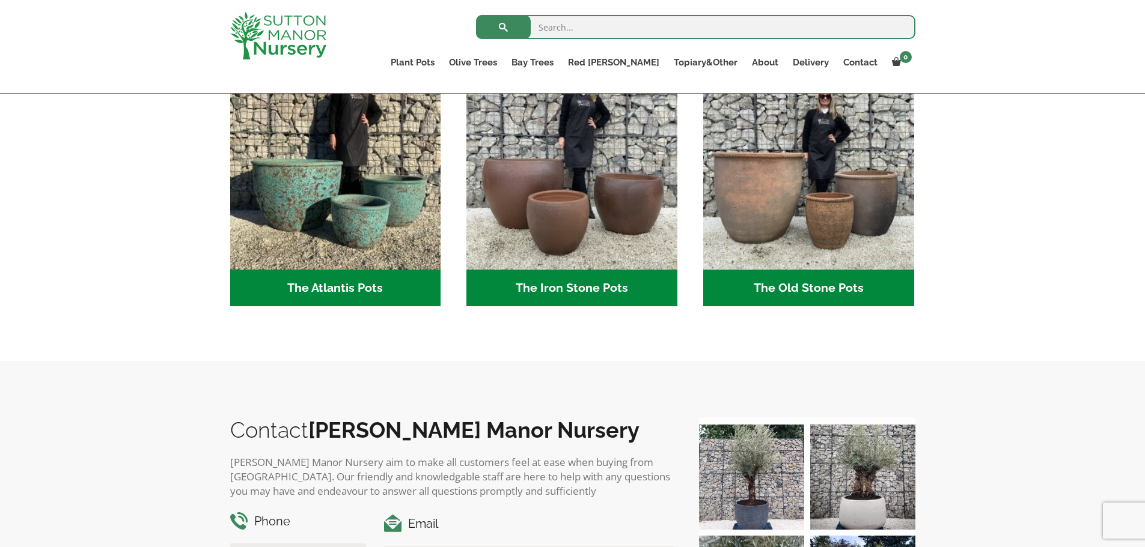
click at [355, 285] on h2 "The Atlantis Pots (11)" at bounding box center [335, 288] width 211 height 37
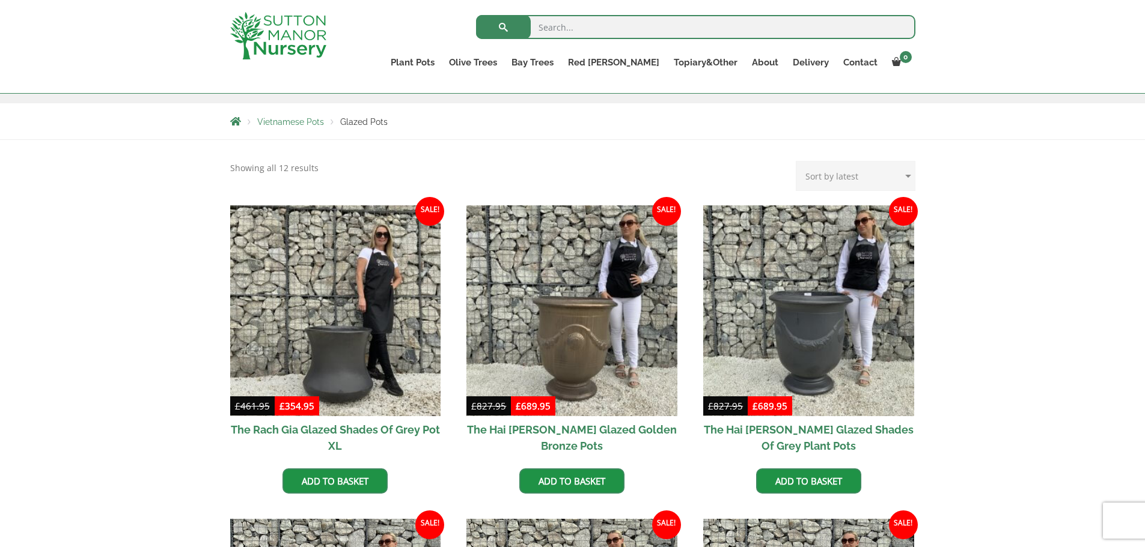
scroll to position [237, 0]
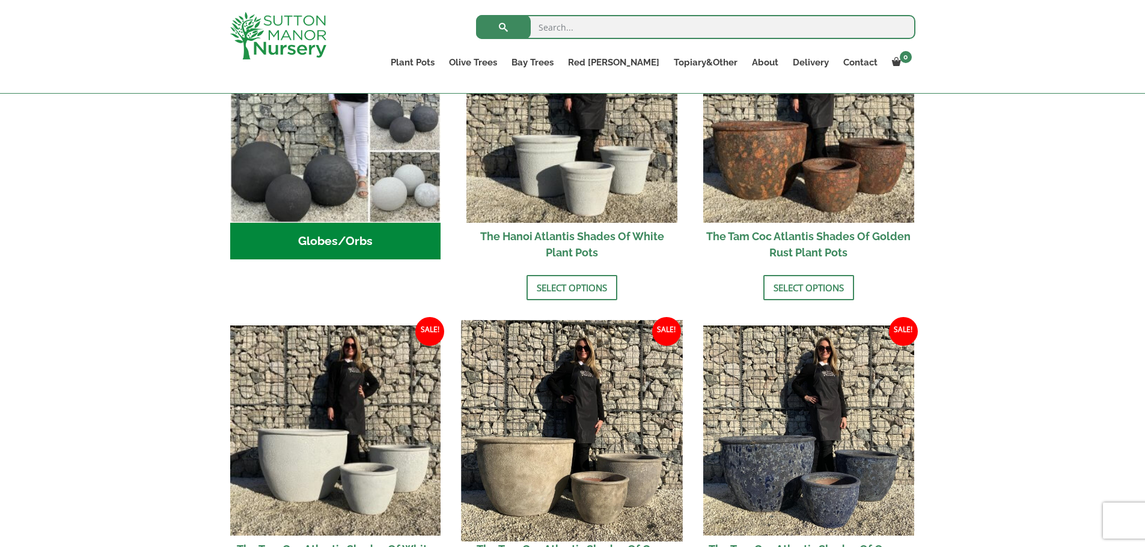
scroll to position [475, 0]
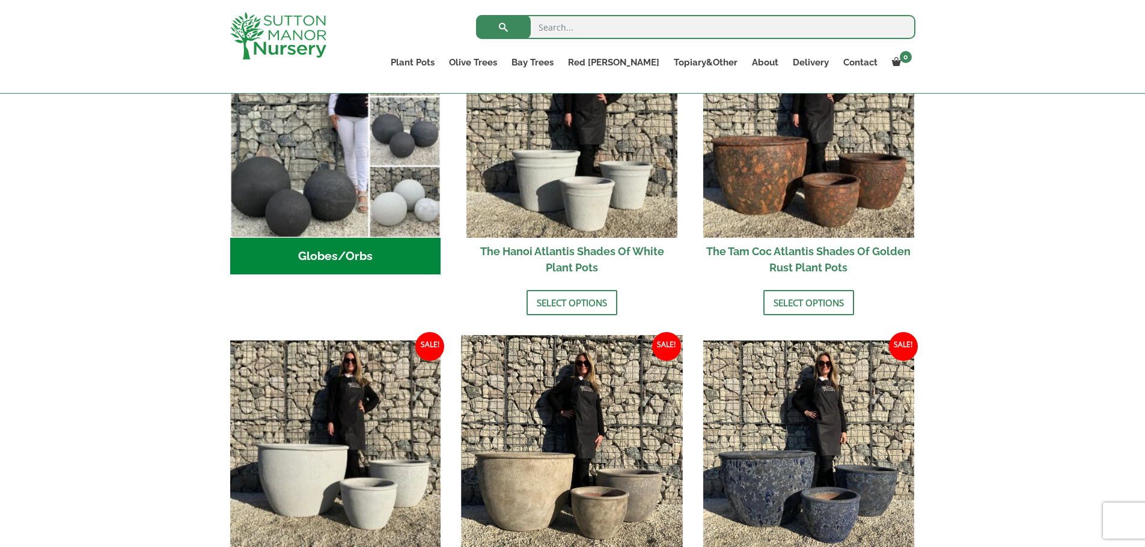
click at [630, 429] on img at bounding box center [572, 445] width 221 height 221
